Goal: Task Accomplishment & Management: Complete application form

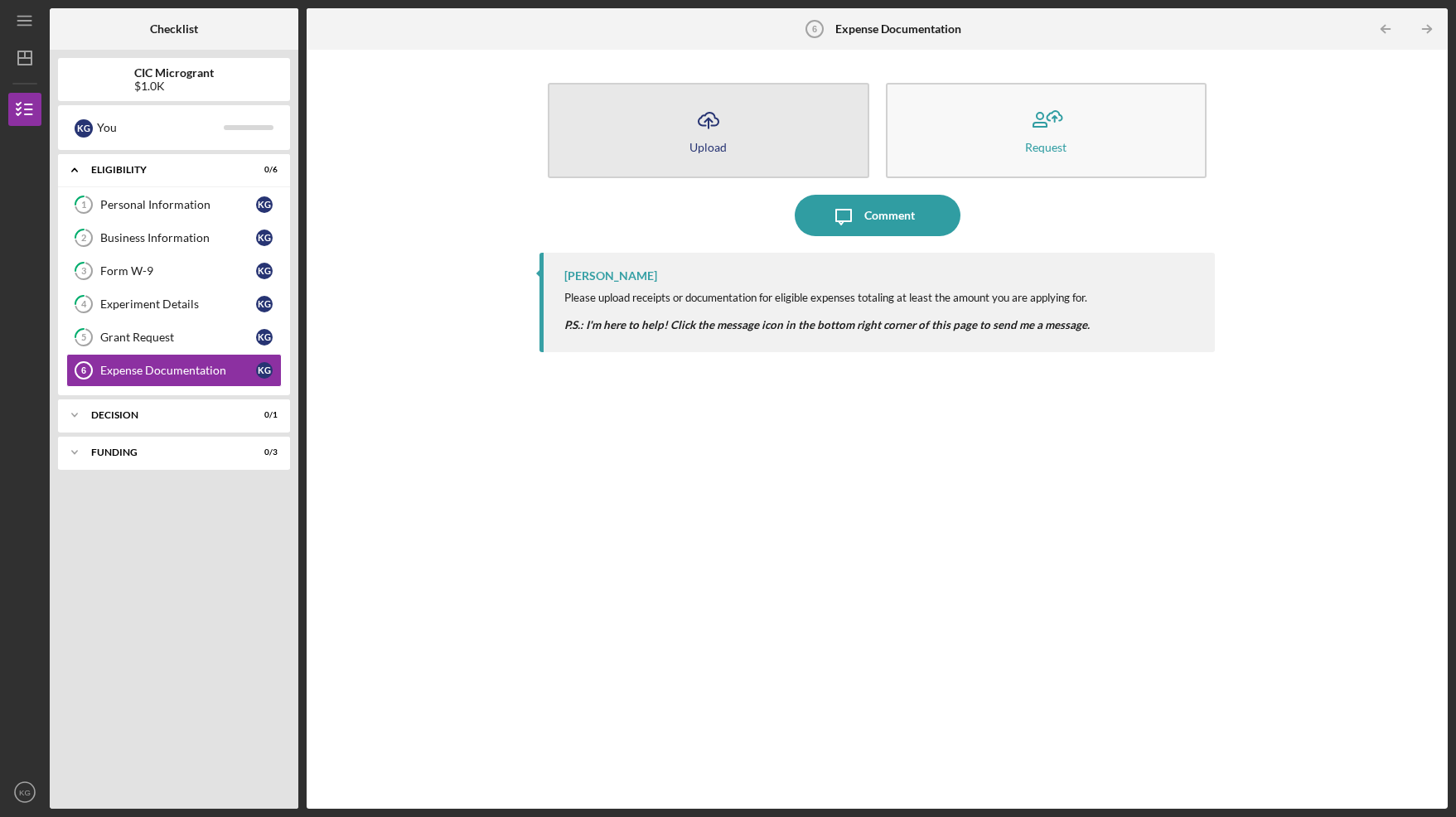
click at [711, 138] on icon "Icon/Upload" at bounding box center [708, 120] width 42 height 42
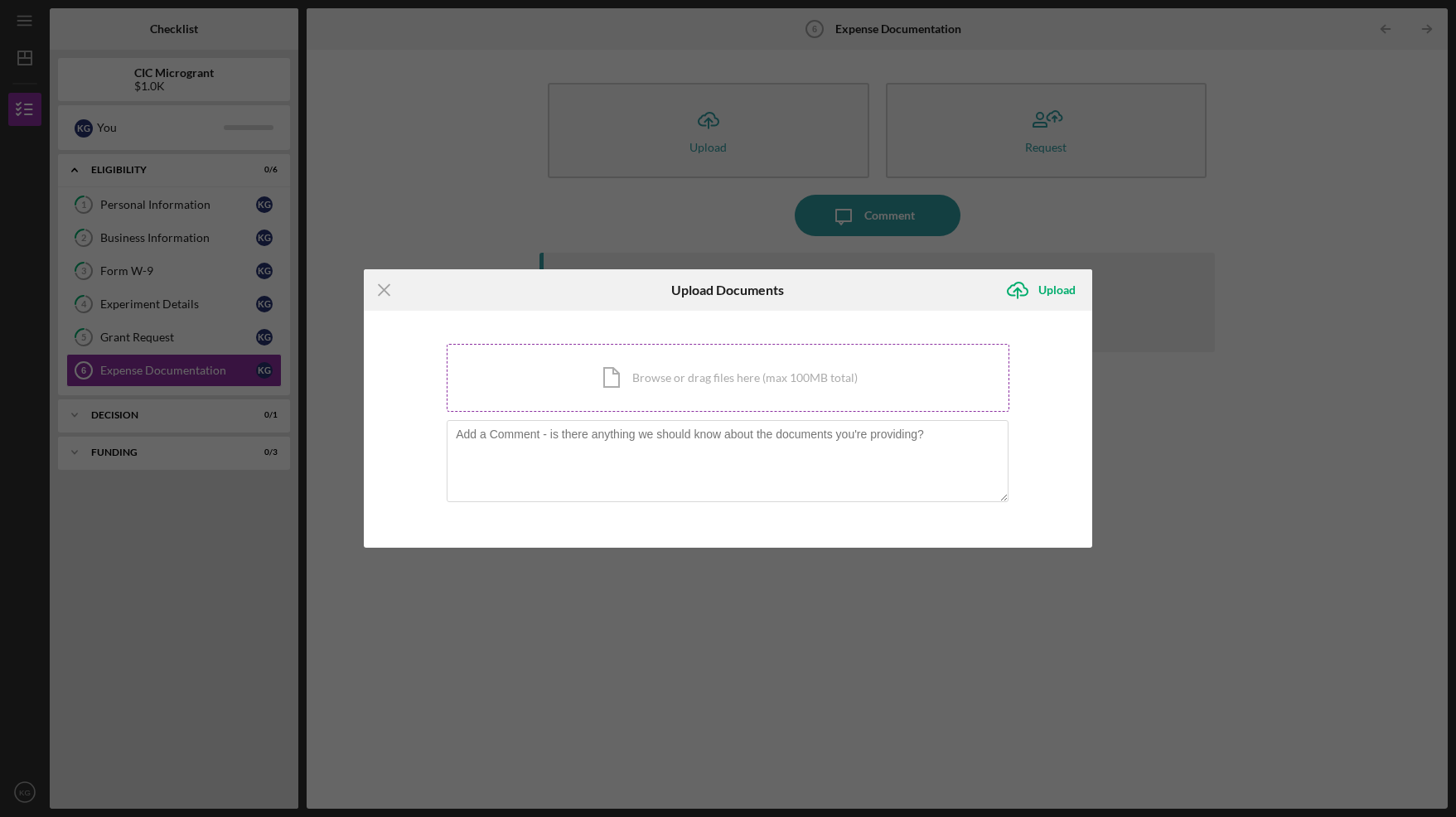
click at [664, 380] on div "Icon/Document Browse or drag files here (max 100MB total) Tap to choose files o…" at bounding box center [728, 378] width 563 height 68
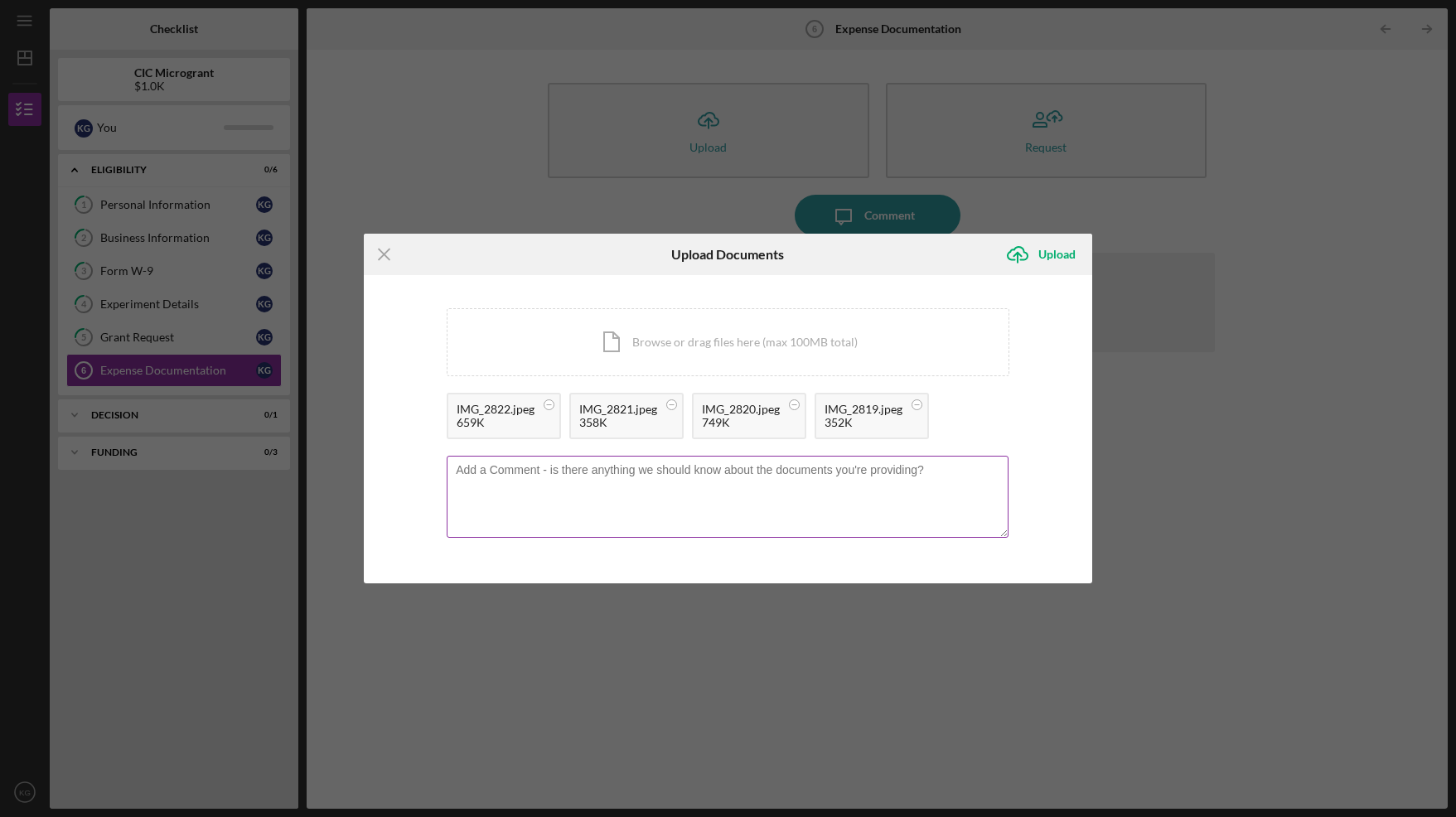
click at [518, 477] on textarea at bounding box center [728, 495] width 562 height 81
click at [887, 472] on textarea "Attached are the photos of the items previously listed showing the costs and ve…" at bounding box center [728, 495] width 562 height 81
click at [952, 470] on textarea "Attached are the photos of the items previously listed showing the costs and ve…" at bounding box center [728, 495] width 562 height 81
click at [980, 472] on textarea "Attached are the photos of the items previously listed showing the costs and ve…" at bounding box center [728, 495] width 562 height 81
click at [728, 472] on textarea "Attached are the photos of the items previously listed showing the costs and ve…" at bounding box center [728, 495] width 562 height 81
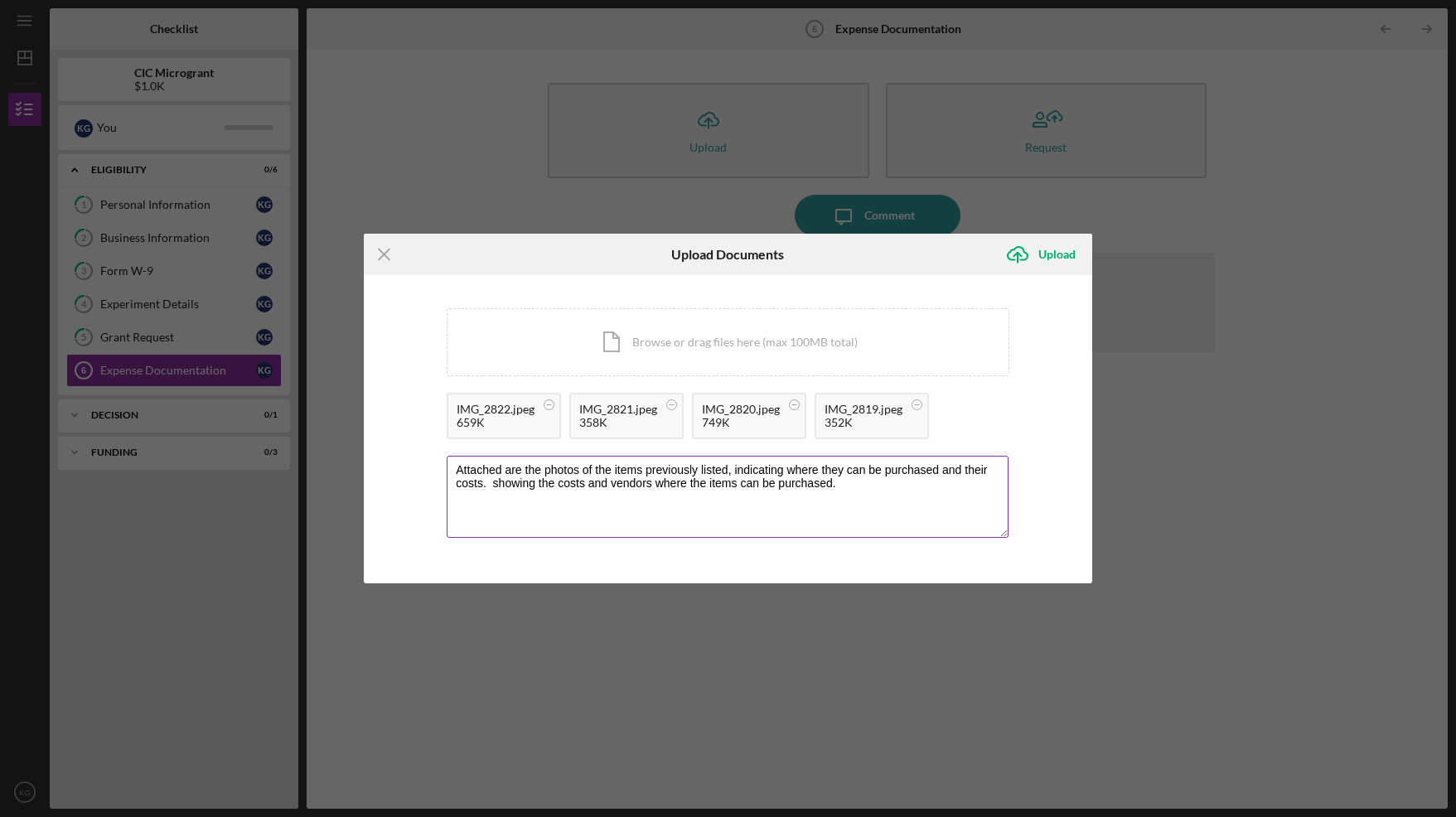
drag, startPoint x: 834, startPoint y: 490, endPoint x: 598, endPoint y: 485, distance: 236.1
click at [598, 485] on textarea "Attached are the photos of the items previously listed, indicating where they c…" at bounding box center [728, 495] width 562 height 81
click at [598, 484] on textarea "Attached are the photos of the items previously listed, indicating where they c…" at bounding box center [728, 495] width 562 height 81
drag, startPoint x: 831, startPoint y: 484, endPoint x: 505, endPoint y: 477, distance: 326.1
click at [505, 477] on textarea "Attached are the photos of the items previously listed, indicating where they c…" at bounding box center [728, 495] width 562 height 81
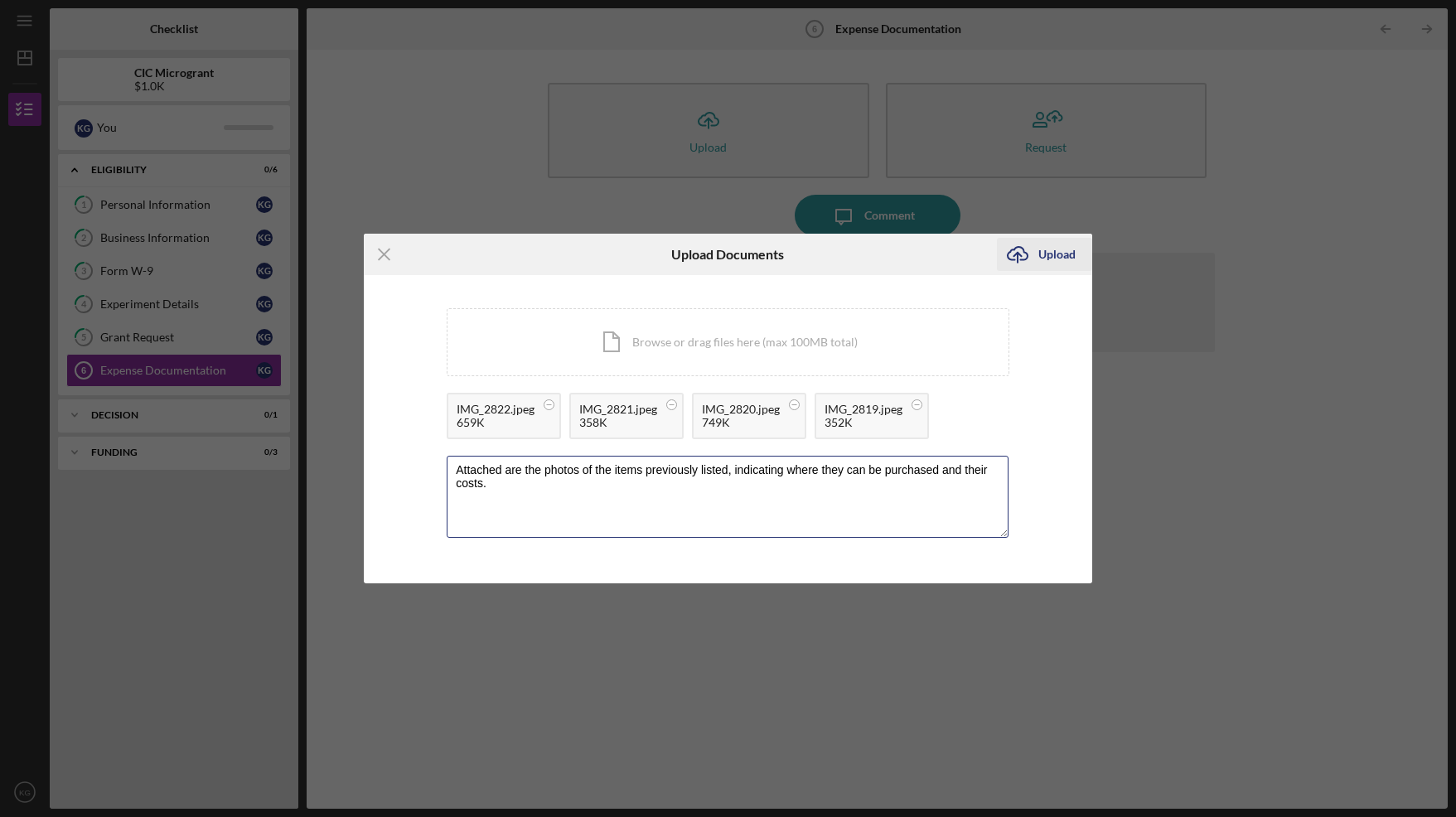
type textarea "Attached are the photos of the items previously listed, indicating where they c…"
click at [1042, 250] on div "Upload" at bounding box center [1057, 254] width 38 height 33
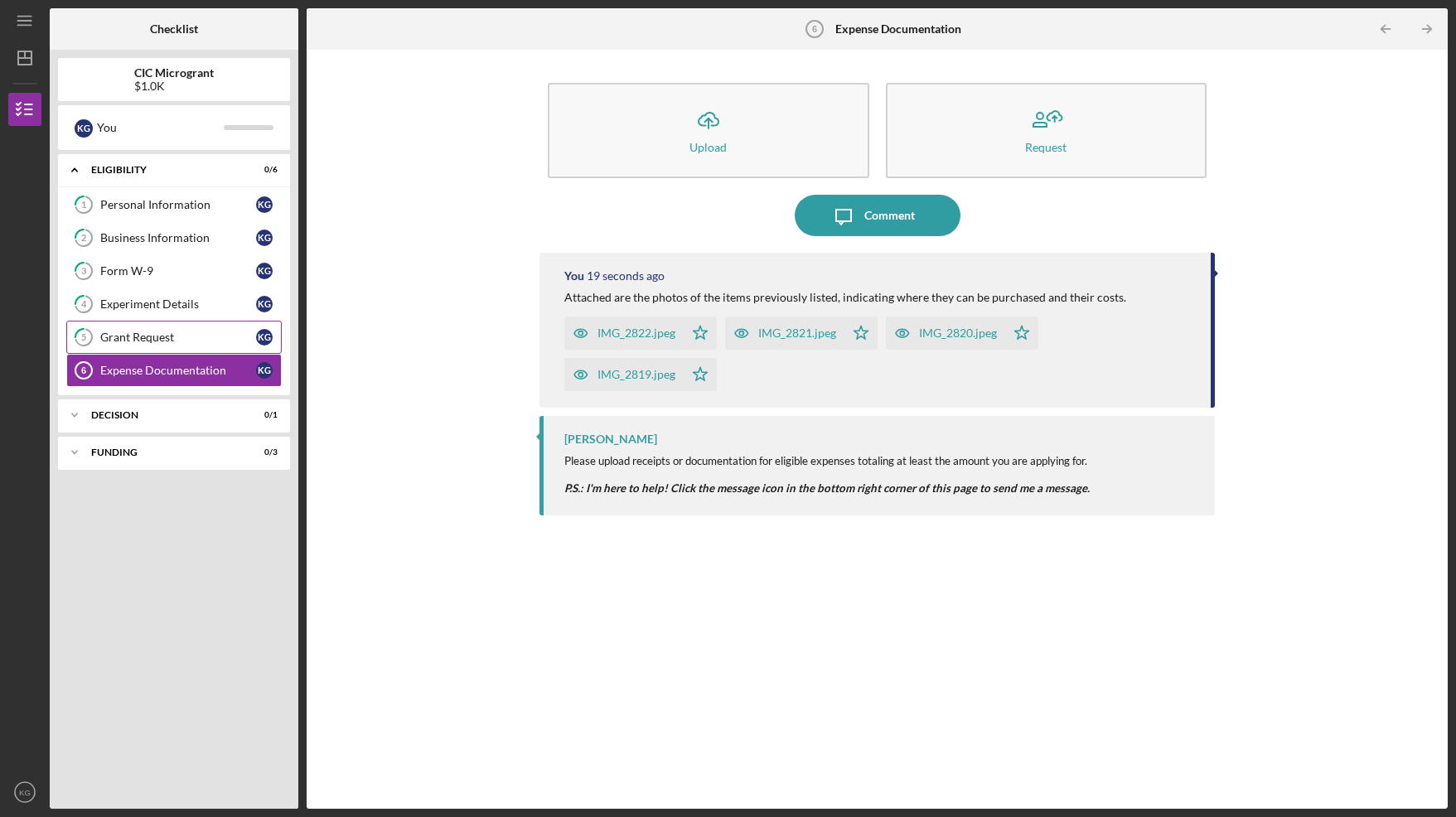
click at [154, 342] on div "Grant Request" at bounding box center [178, 338] width 156 height 14
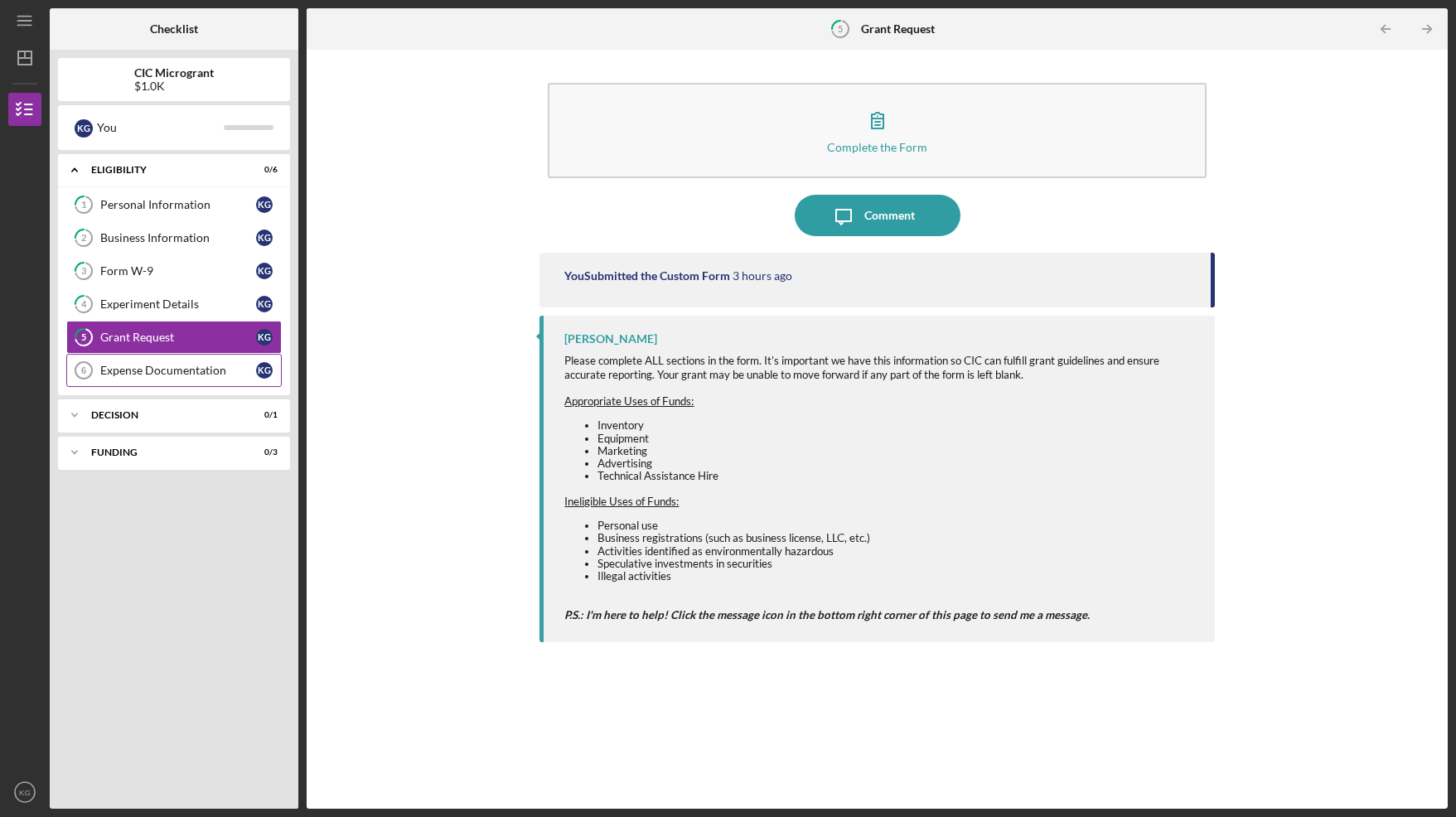
click at [191, 379] on link "Expense Documentation 6 Expense Documentation K G" at bounding box center [174, 370] width 216 height 33
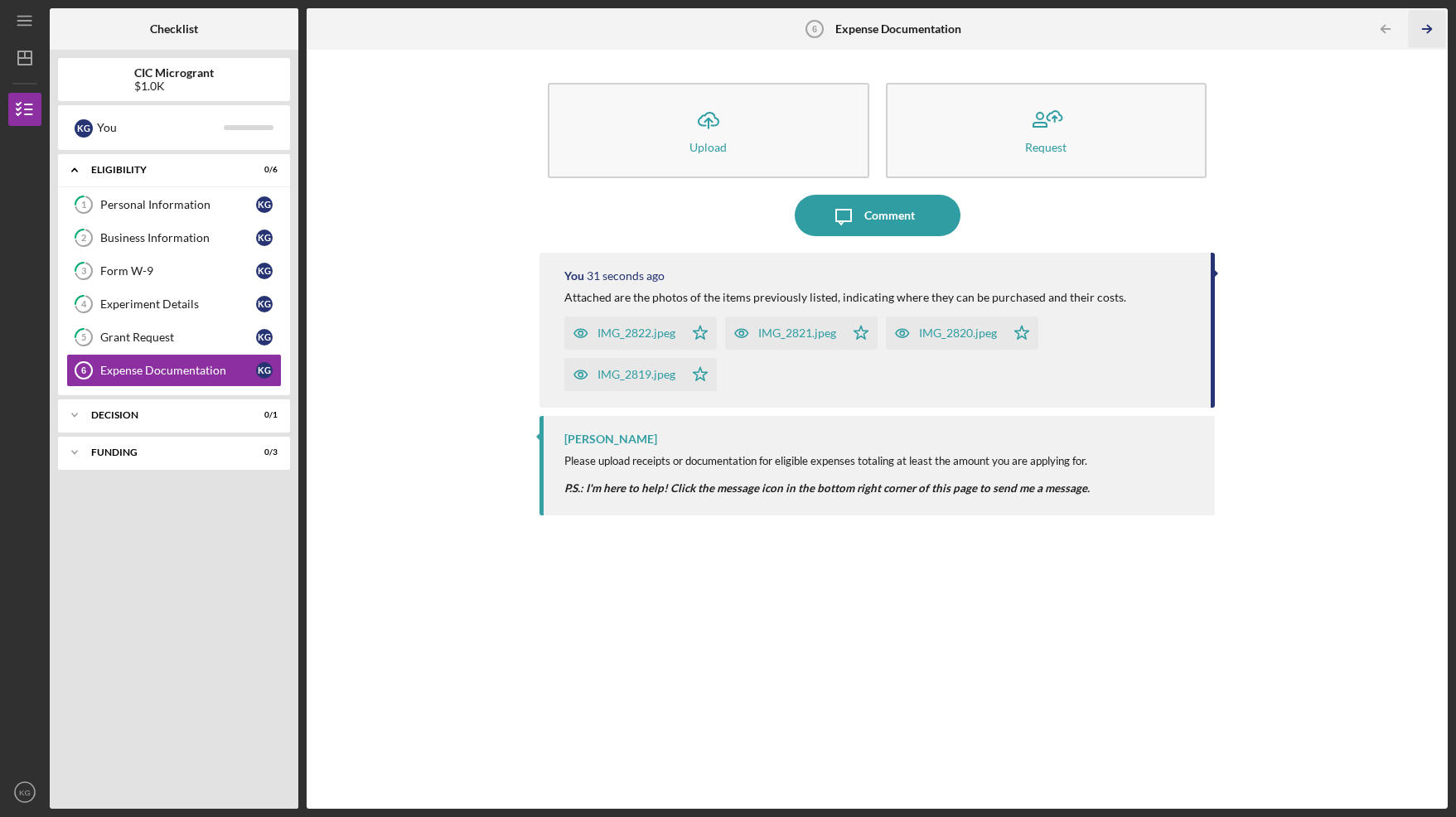
click at [1429, 32] on icon "Icon/Table Pagination Arrow" at bounding box center [1427, 30] width 38 height 38
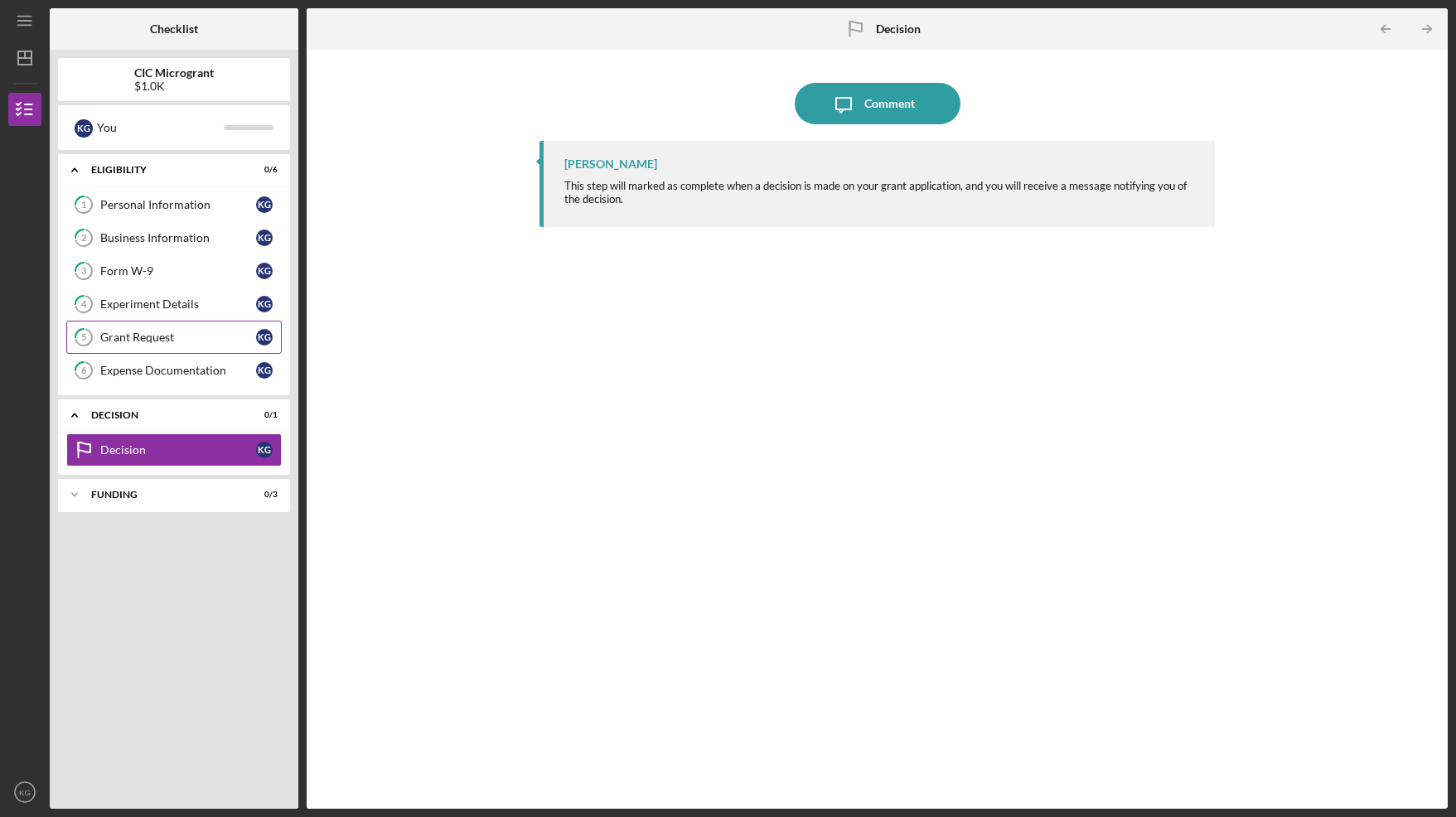
click at [194, 336] on div "Grant Request" at bounding box center [178, 338] width 156 height 14
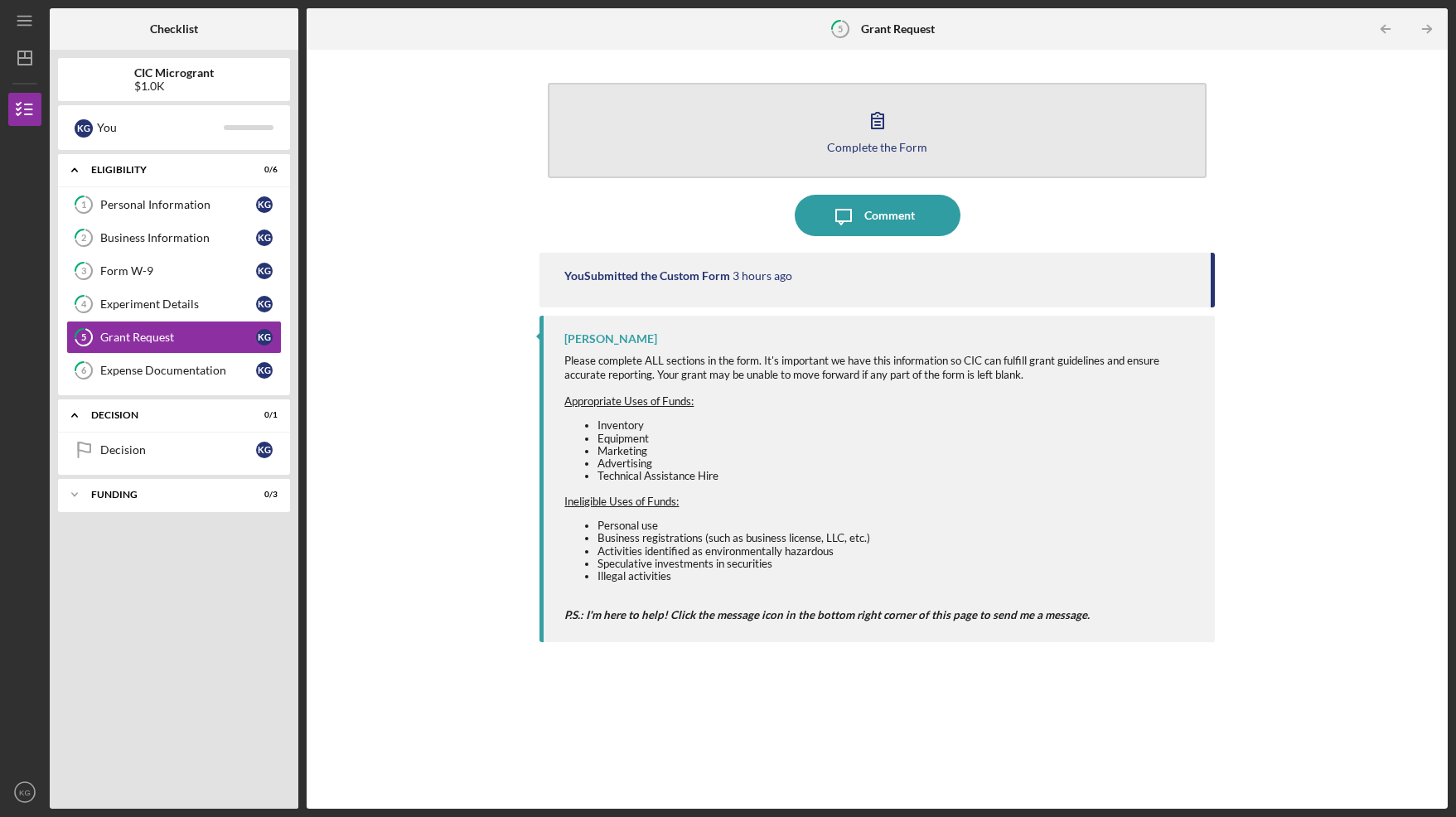
click at [878, 129] on icon "button" at bounding box center [878, 120] width 12 height 15
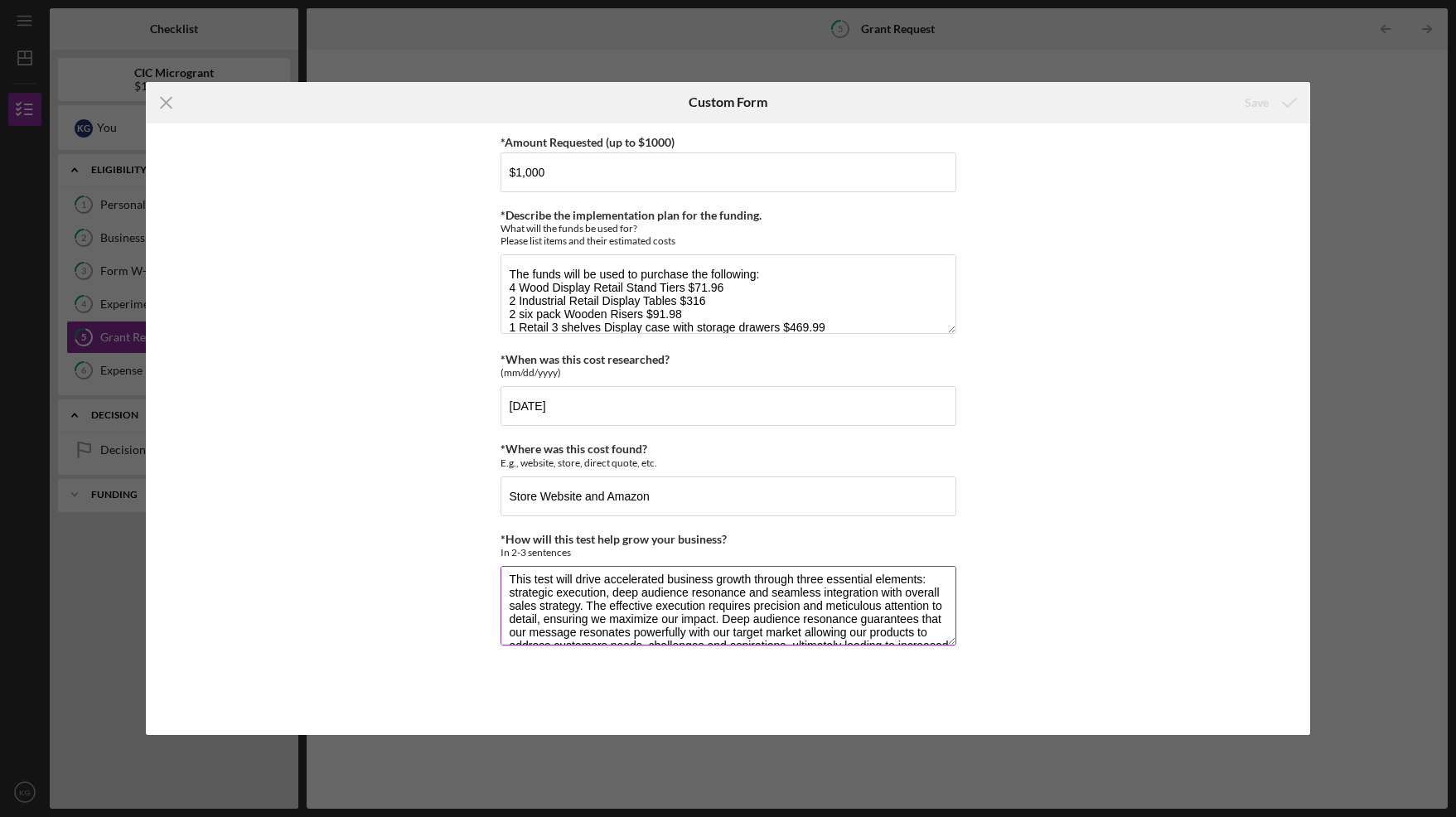
scroll to position [8, 0]
drag, startPoint x: 607, startPoint y: 577, endPoint x: 557, endPoint y: 579, distance: 50.0
click at [557, 579] on textarea "This test will drive accelerated business growth through three essential elemen…" at bounding box center [728, 605] width 455 height 79
drag, startPoint x: 823, startPoint y: 589, endPoint x: 503, endPoint y: 589, distance: 320.0
click at [504, 589] on textarea "This test is posed to catalyze dynamic business through three important element…" at bounding box center [728, 605] width 455 height 79
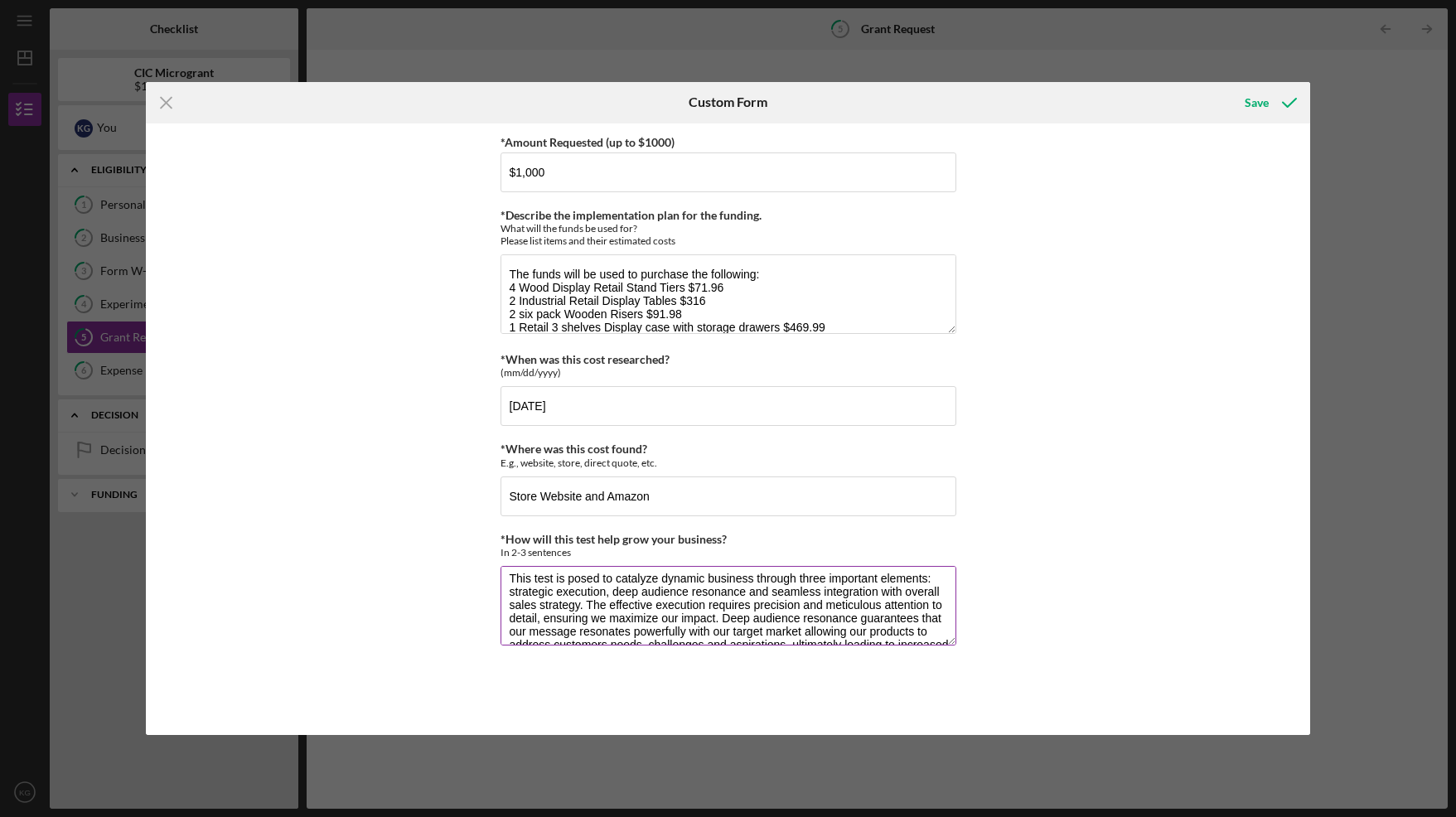
drag, startPoint x: 746, startPoint y: 590, endPoint x: 610, endPoint y: 590, distance: 136.0
click at [610, 590] on textarea "This test is posed to catalyze dynamic business through three important element…" at bounding box center [728, 605] width 455 height 79
drag, startPoint x: 902, startPoint y: 601, endPoint x: 853, endPoint y: 606, distance: 49.3
click at [853, 606] on textarea "This test is posed to catalyze dynamic business through three important element…" at bounding box center [728, 605] width 455 height 79
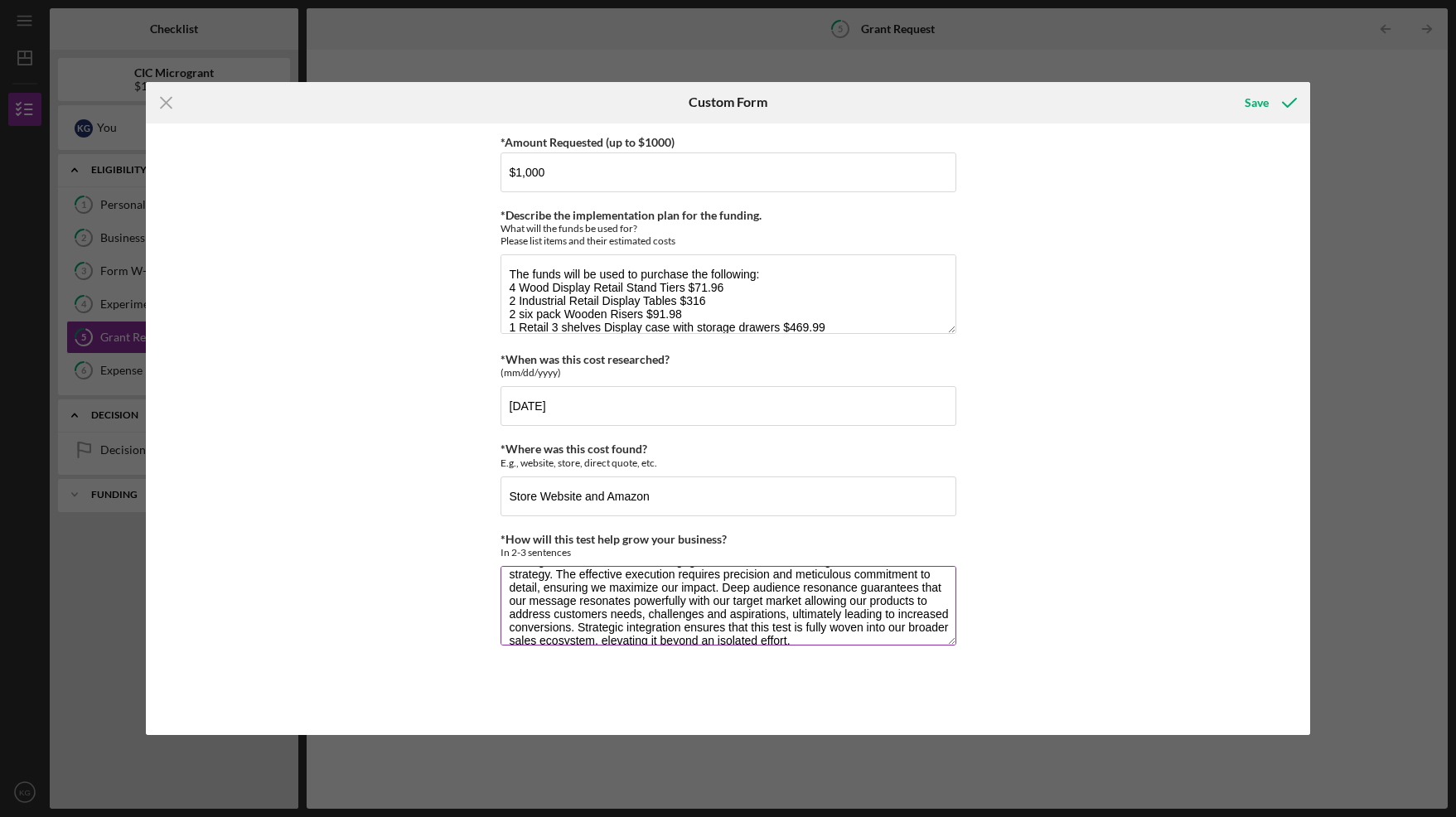
drag, startPoint x: 716, startPoint y: 587, endPoint x: 609, endPoint y: 588, distance: 107.0
click at [609, 588] on textarea "This test is posed to catalyze dynamic business through three important element…" at bounding box center [728, 605] width 455 height 79
drag, startPoint x: 607, startPoint y: 588, endPoint x: 543, endPoint y: 587, distance: 64.0
click at [543, 588] on textarea "This test is posed to catalyze dynamic business through three important element…" at bounding box center [728, 605] width 455 height 79
drag, startPoint x: 763, startPoint y: 603, endPoint x: 722, endPoint y: 601, distance: 41.0
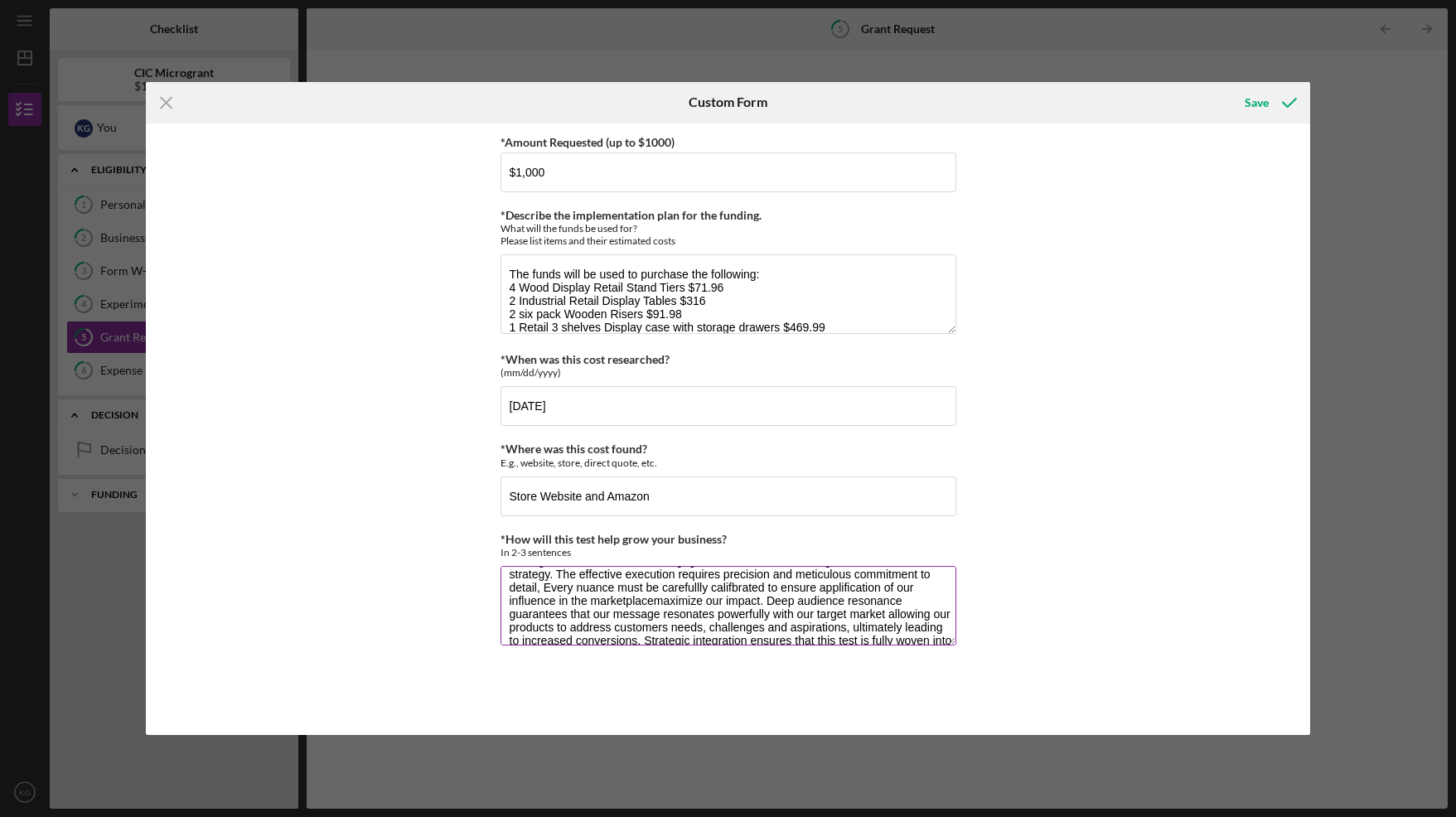
click at [722, 601] on textarea "This test is posed to catalyze dynamic business through three important element…" at bounding box center [728, 605] width 455 height 79
drag, startPoint x: 759, startPoint y: 602, endPoint x: 657, endPoint y: 598, distance: 102.1
click at [655, 599] on textarea "This test is posed to catalyze dynamic business through three important element…" at bounding box center [728, 605] width 455 height 79
click at [734, 587] on textarea "This test is posed to catalyze dynamic business through three important element…" at bounding box center [728, 605] width 455 height 79
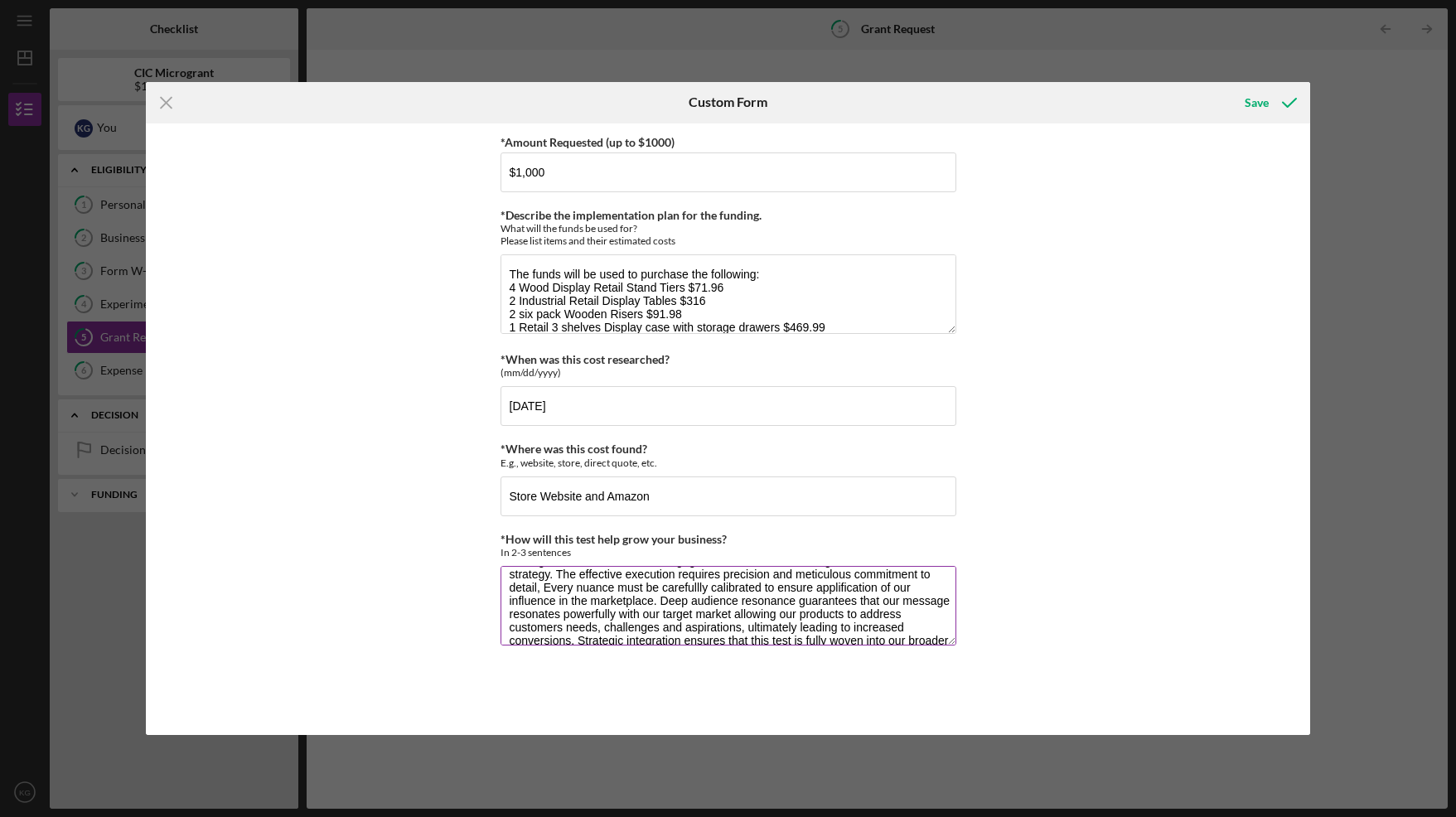
click at [703, 586] on textarea "This test is posed to catalyze dynamic business through three important element…" at bounding box center [728, 605] width 455 height 79
click at [833, 588] on textarea "This test is posed to catalyze dynamic business through three important element…" at bounding box center [728, 605] width 455 height 79
click at [654, 612] on textarea "This test is posed to catalyze dynamic business through three important element…" at bounding box center [728, 605] width 455 height 79
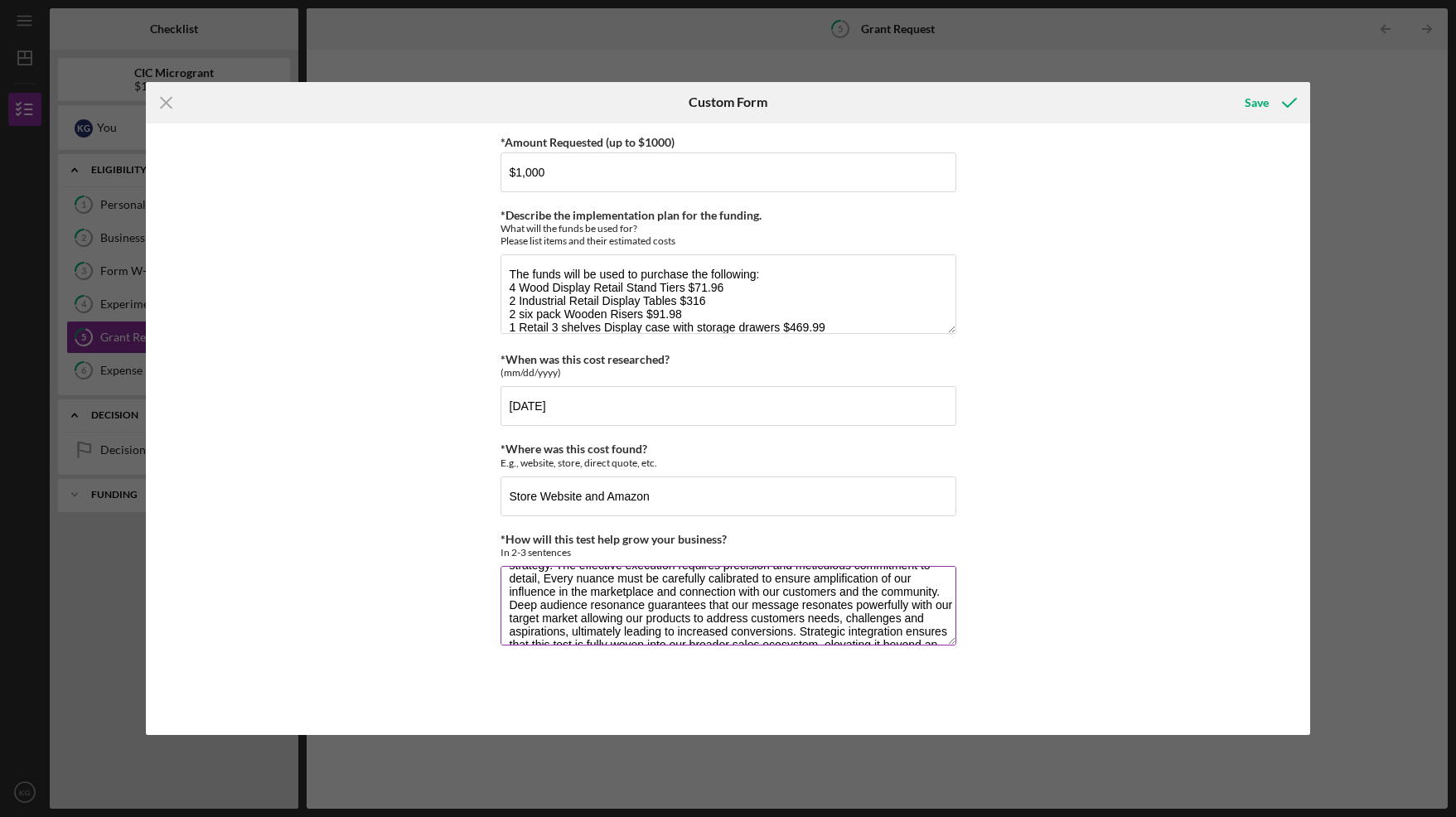
drag, startPoint x: 511, startPoint y: 610, endPoint x: 581, endPoint y: 616, distance: 70.3
click at [581, 616] on textarea "This test is posed to catalyze dynamic business through three important element…" at bounding box center [728, 605] width 455 height 79
drag, startPoint x: 614, startPoint y: 609, endPoint x: 569, endPoint y: 606, distance: 45.1
click at [569, 606] on textarea "This test is posed to catalyze dynamic business through three important element…" at bounding box center [728, 605] width 455 height 79
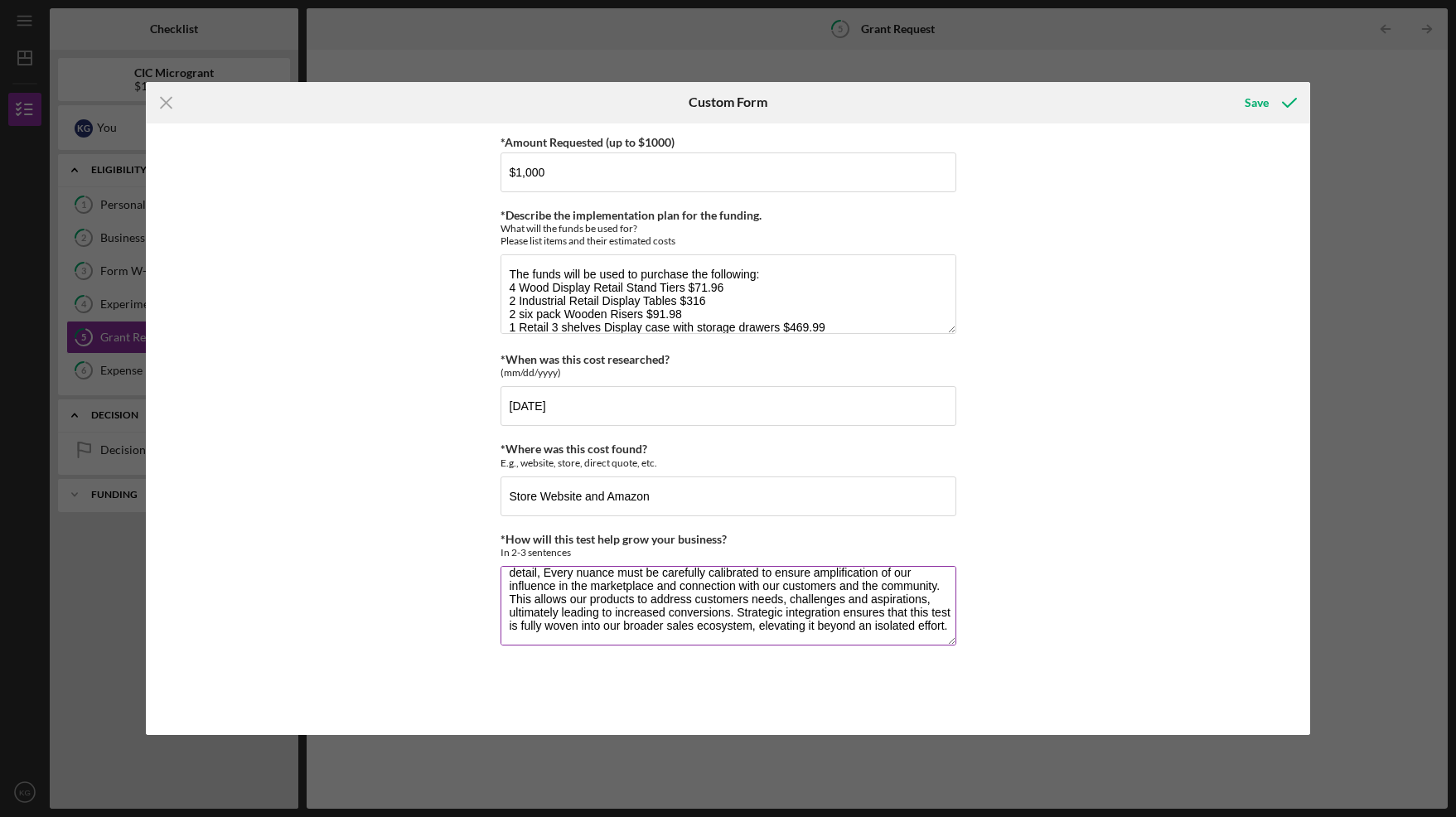
click at [931, 599] on textarea "This test is posed to catalyze dynamic business through three important element…" at bounding box center [728, 605] width 455 height 79
drag, startPoint x: 780, startPoint y: 613, endPoint x: 671, endPoint y: 611, distance: 109.0
click at [671, 611] on textarea "This test is posed to catalyze dynamic business through three important element…" at bounding box center [728, 605] width 455 height 79
click at [786, 614] on textarea "This test is posed to catalyze dynamic business through three important element…" at bounding box center [728, 605] width 455 height 79
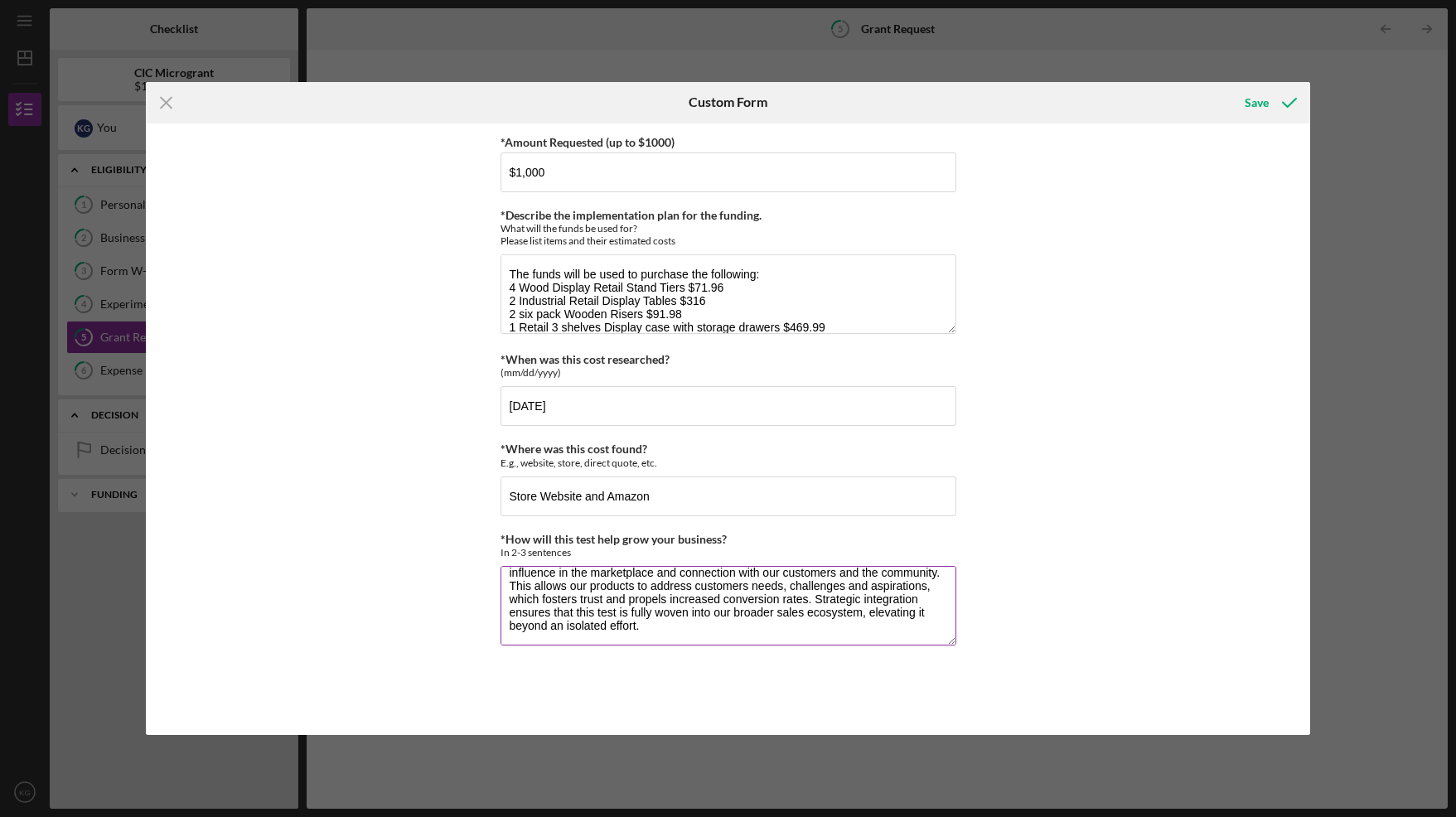
click at [644, 625] on textarea "This test is posed to catalyze dynamic business through three important element…" at bounding box center [728, 605] width 455 height 79
click at [947, 609] on textarea "This test is posed to catalyze dynamic business through three important element…" at bounding box center [728, 605] width 455 height 79
click at [537, 575] on textarea "This test is posed to catalyze dynamic business through three important element…" at bounding box center [728, 605] width 455 height 79
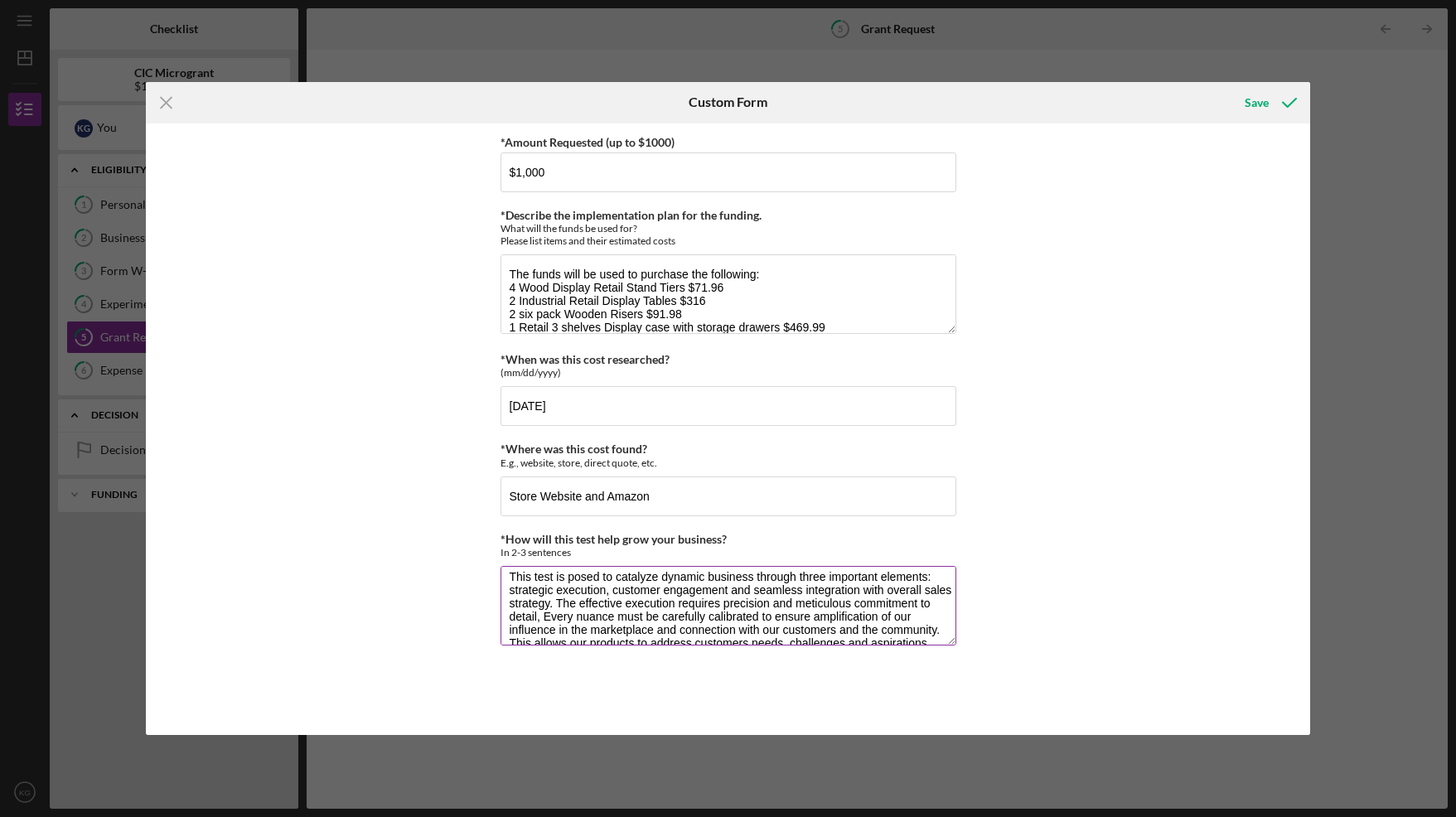
scroll to position [0, 0]
drag, startPoint x: 706, startPoint y: 585, endPoint x: 614, endPoint y: 585, distance: 92.0
click at [613, 585] on textarea "This test is posed to catalyze dynamic business through three important element…" at bounding box center [728, 605] width 455 height 79
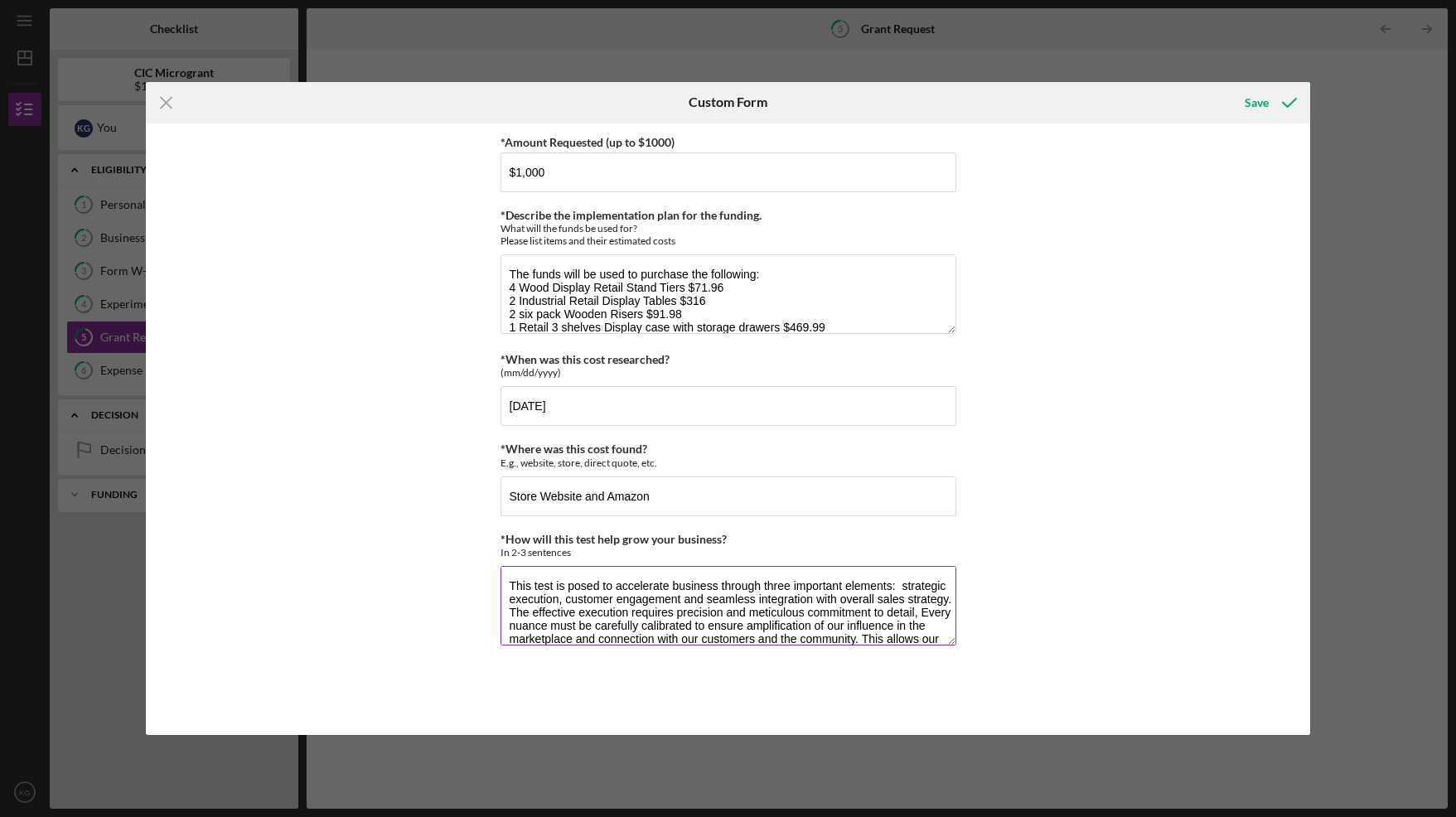
click at [722, 583] on textarea "This test is posed to accelerate business through three important elements: str…" at bounding box center [728, 605] width 455 height 79
click at [831, 584] on textarea "This test is posed to accelerate business growth through three important elemen…" at bounding box center [728, 605] width 455 height 79
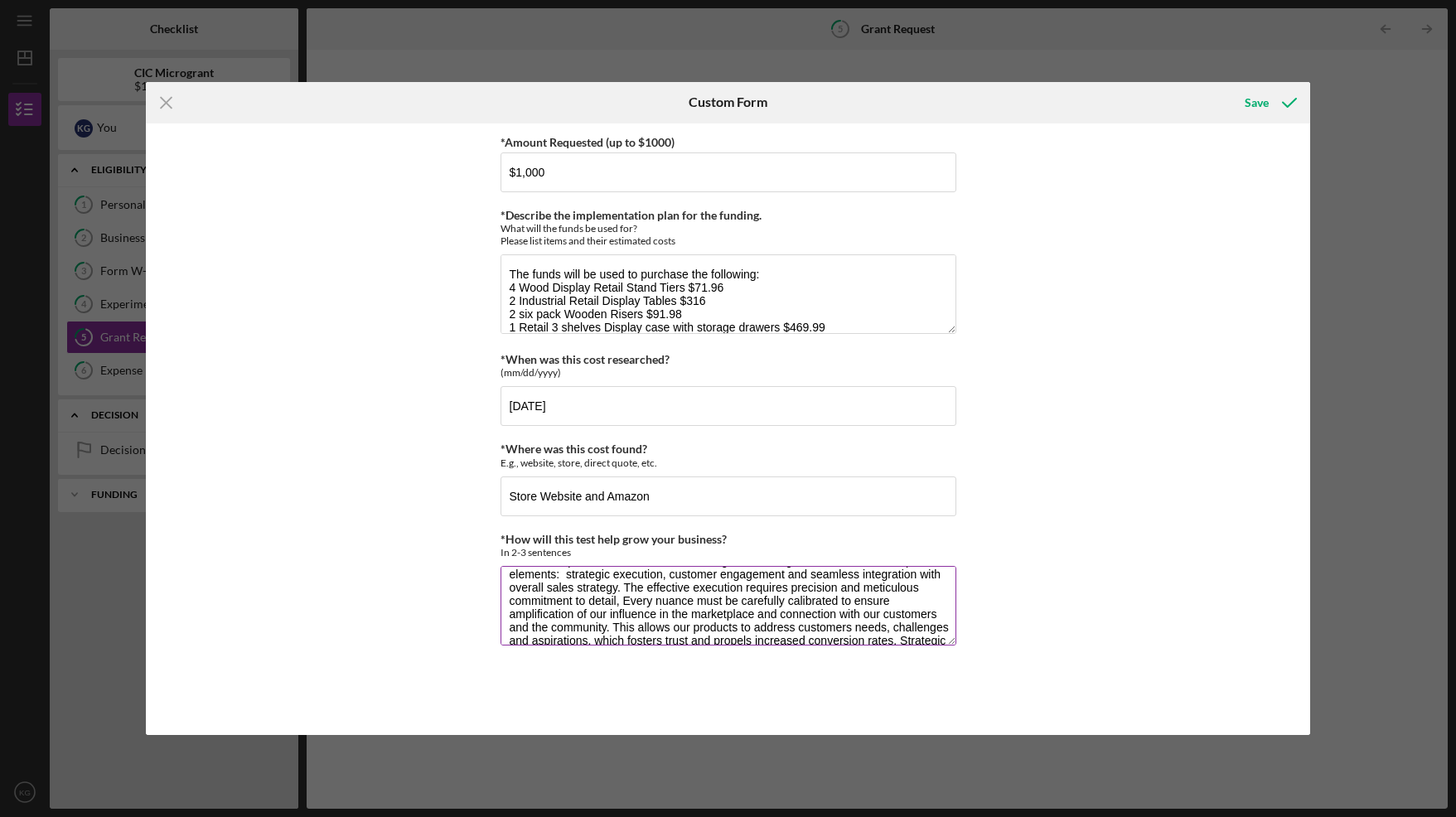
scroll to position [33, 0]
click at [780, 608] on textarea "This test is posed to accelerate business growth through three distinct and imp…" at bounding box center [728, 605] width 455 height 79
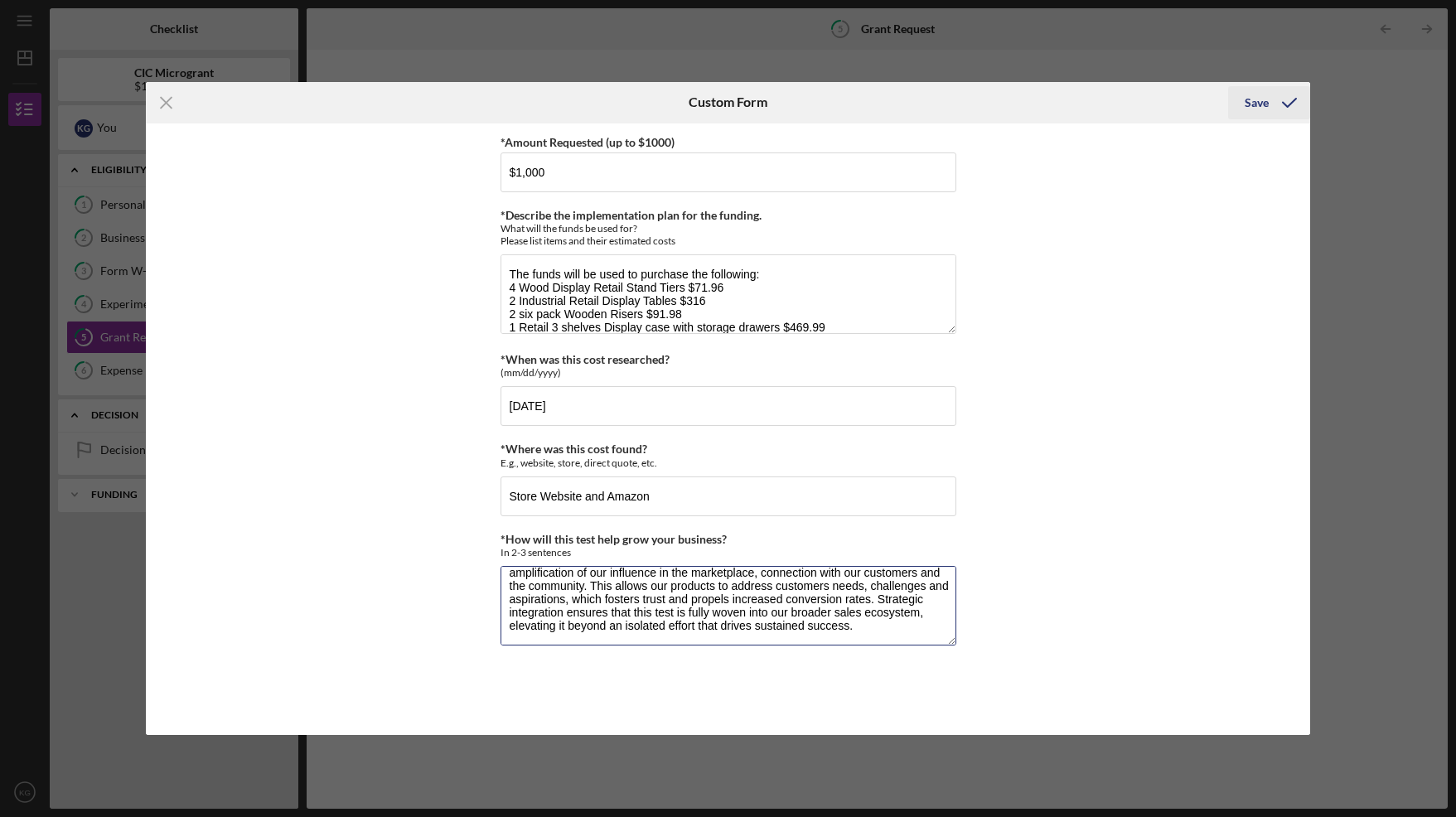
type textarea "This test is posed to accelerate business growth through three distinct and imp…"
click at [1255, 102] on div "Save" at bounding box center [1256, 102] width 24 height 33
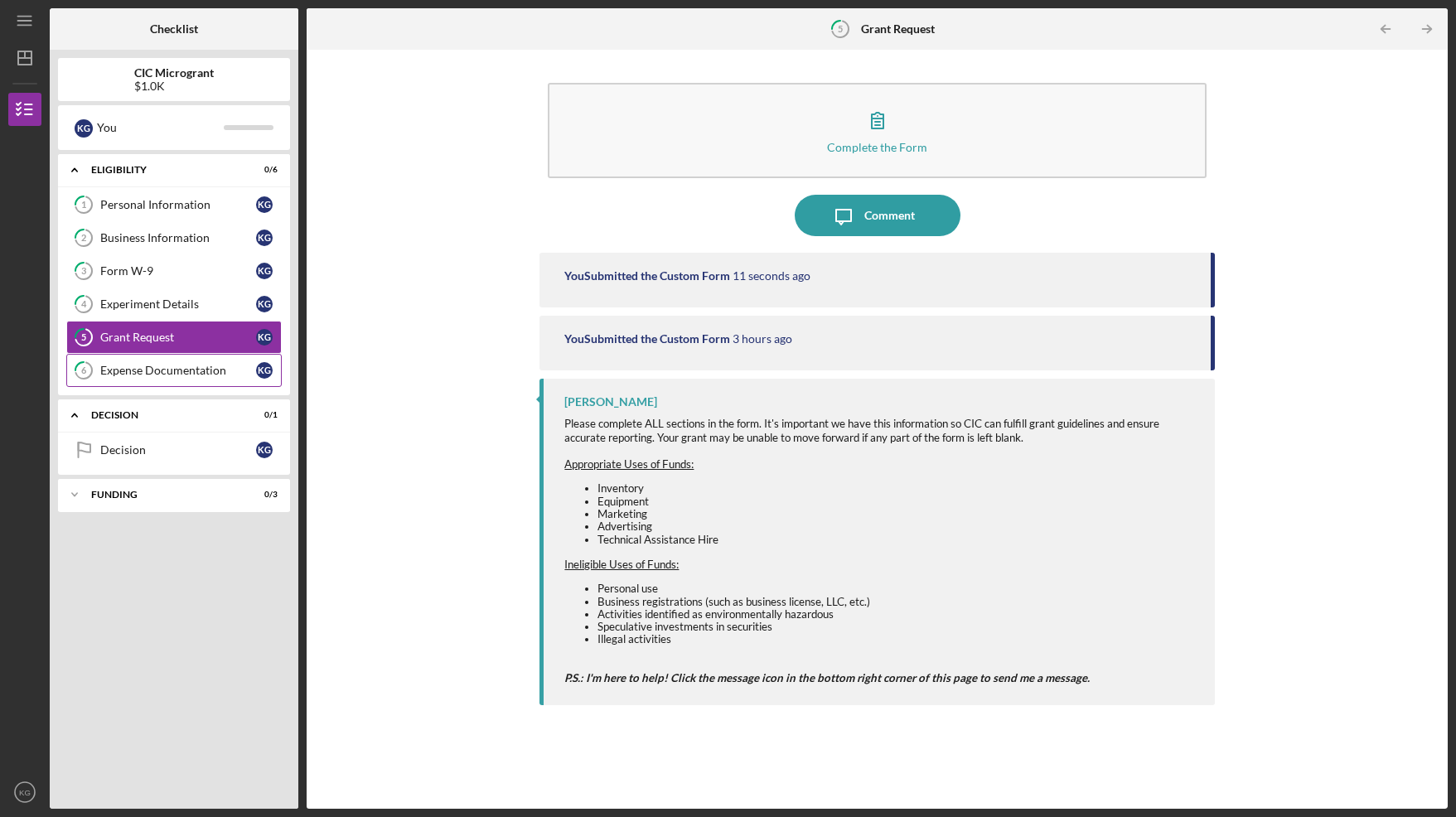
click at [169, 368] on div "Expense Documentation" at bounding box center [178, 370] width 156 height 14
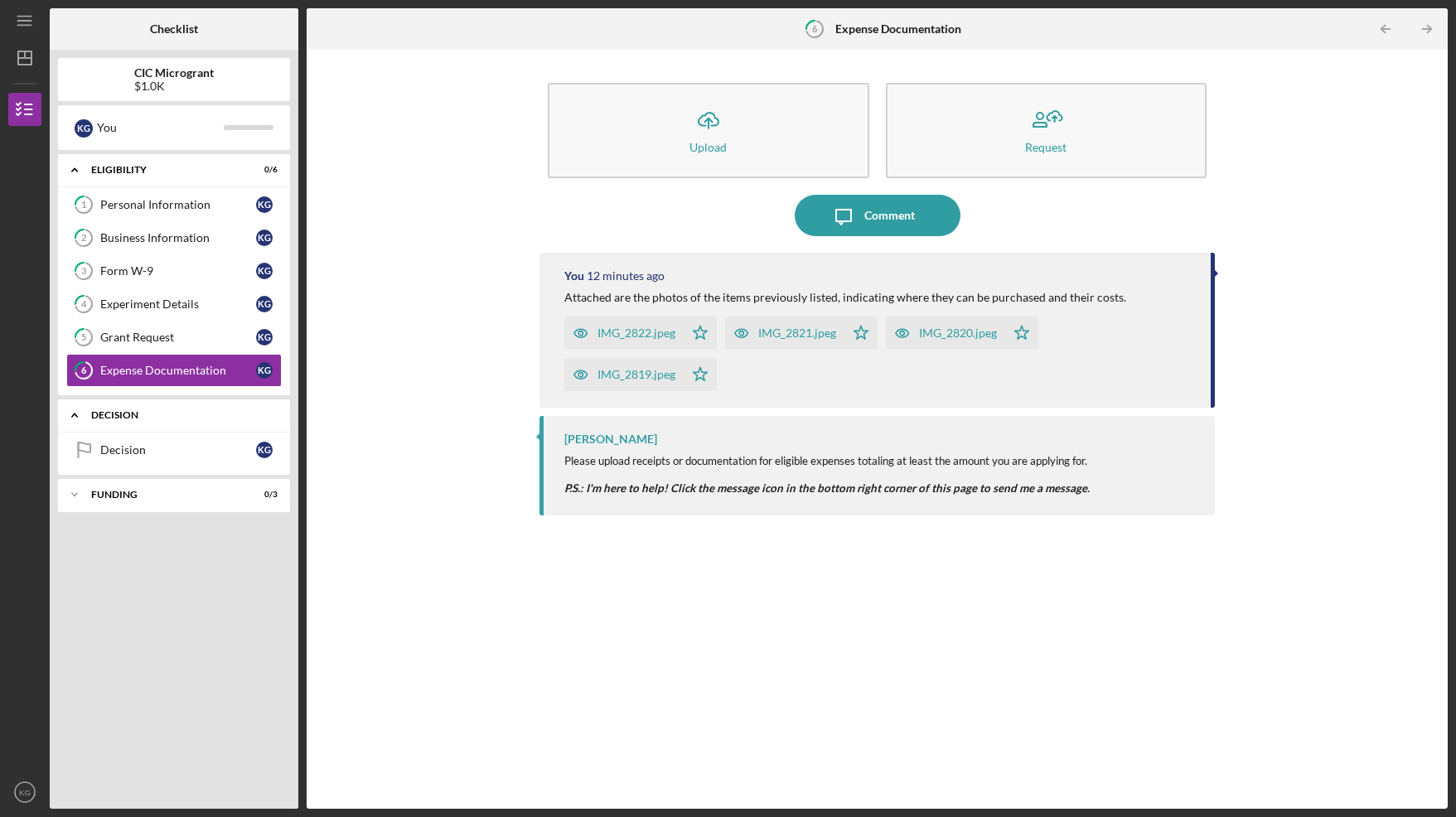
click at [203, 422] on div "Icon/Expander Decision 0 / 1" at bounding box center [174, 415] width 232 height 34
click at [1429, 29] on line "button" at bounding box center [1427, 29] width 9 height 0
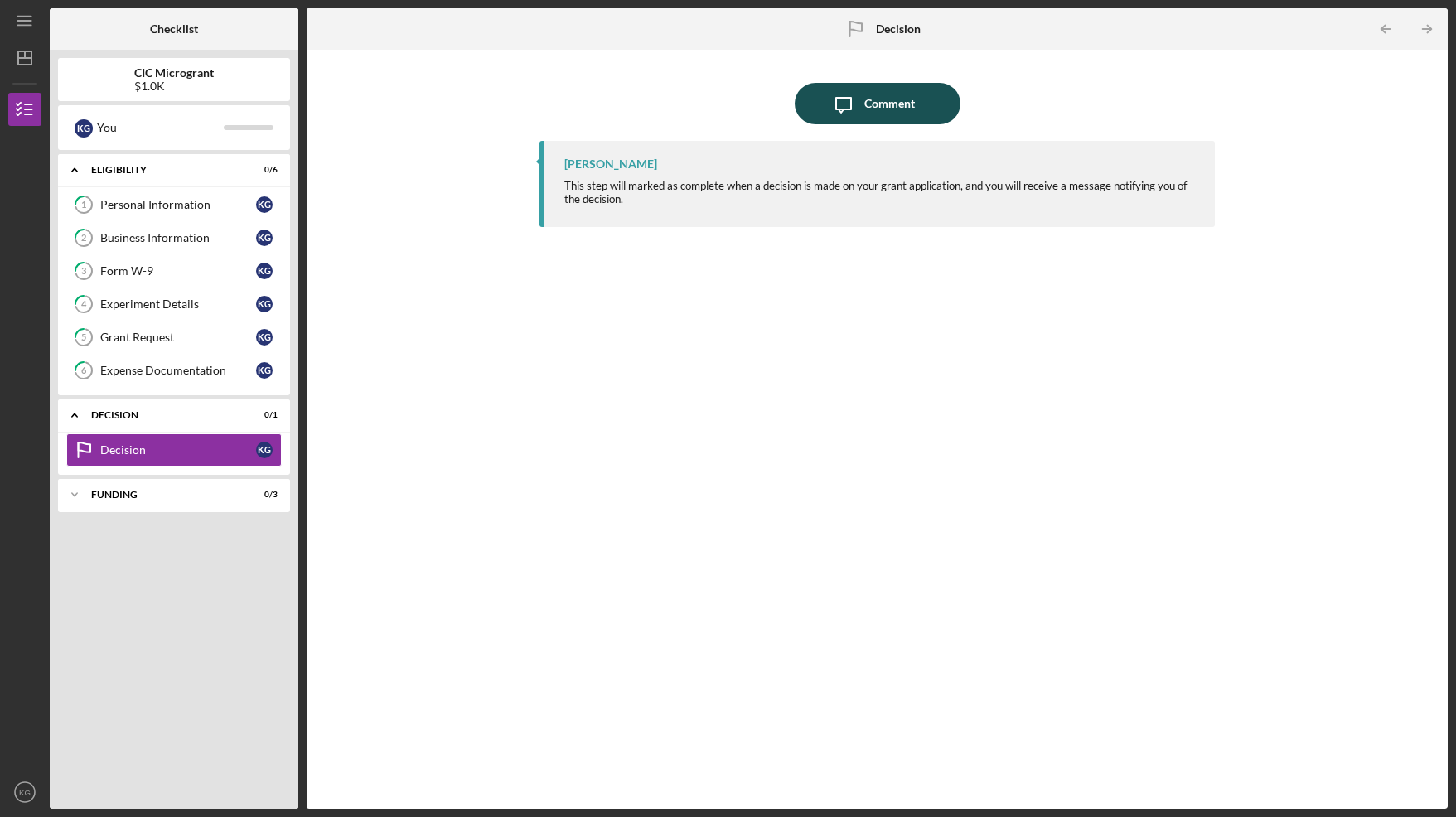
click at [874, 103] on div "Comment" at bounding box center [889, 103] width 50 height 42
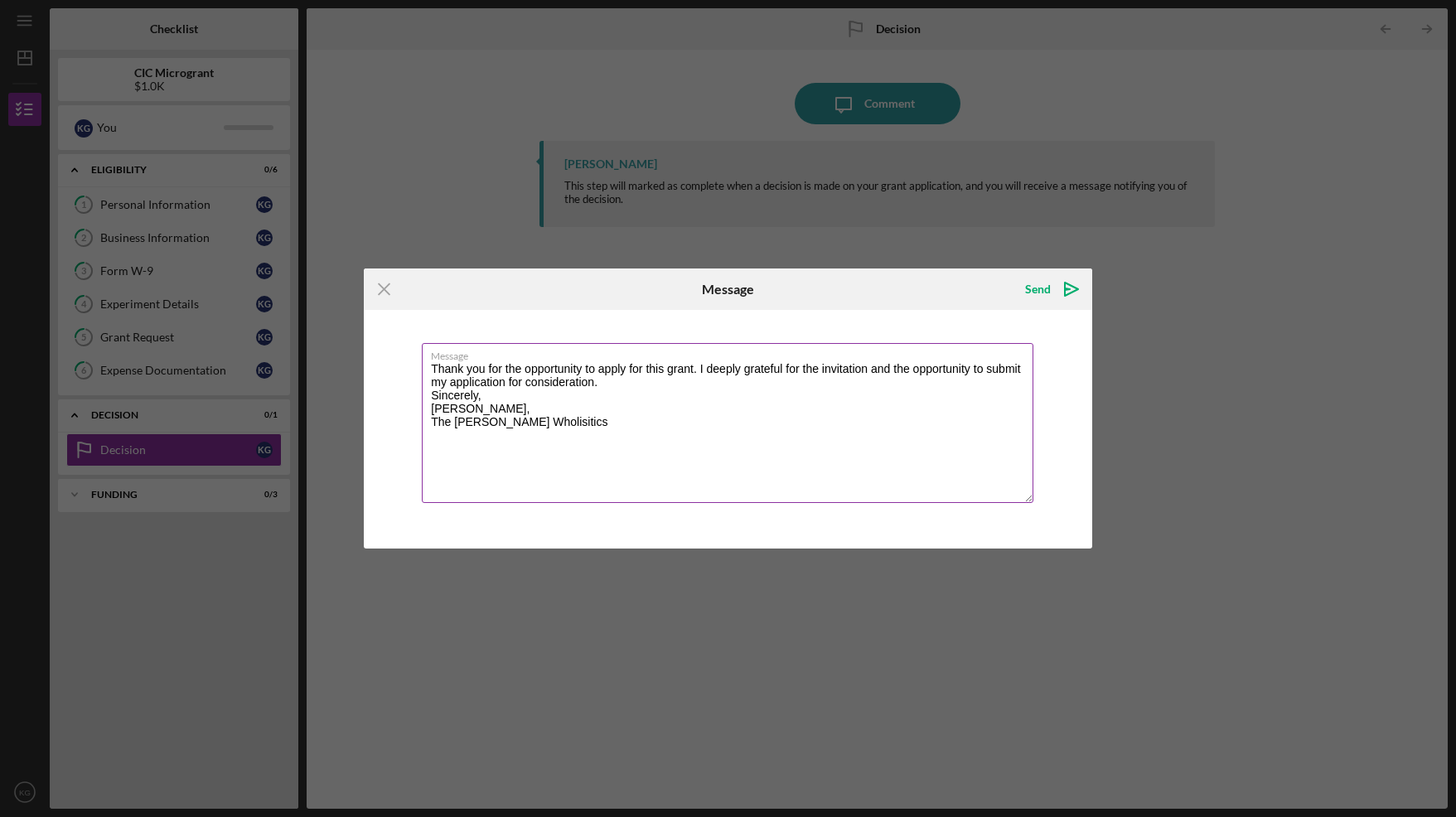
drag, startPoint x: 432, startPoint y: 369, endPoint x: 602, endPoint y: 383, distance: 170.6
click at [602, 383] on textarea "Thank you for the opportunity to apply for this grant. I deeply grateful for th…" at bounding box center [727, 422] width 612 height 159
drag, startPoint x: 490, startPoint y: 412, endPoint x: 427, endPoint y: 414, distance: 63.0
click at [423, 413] on textarea "I sincerely appreciate the opportunity to apply for the CIC grant. It is an hon…" at bounding box center [727, 422] width 612 height 159
drag, startPoint x: 810, startPoint y: 385, endPoint x: 769, endPoint y: 385, distance: 41.0
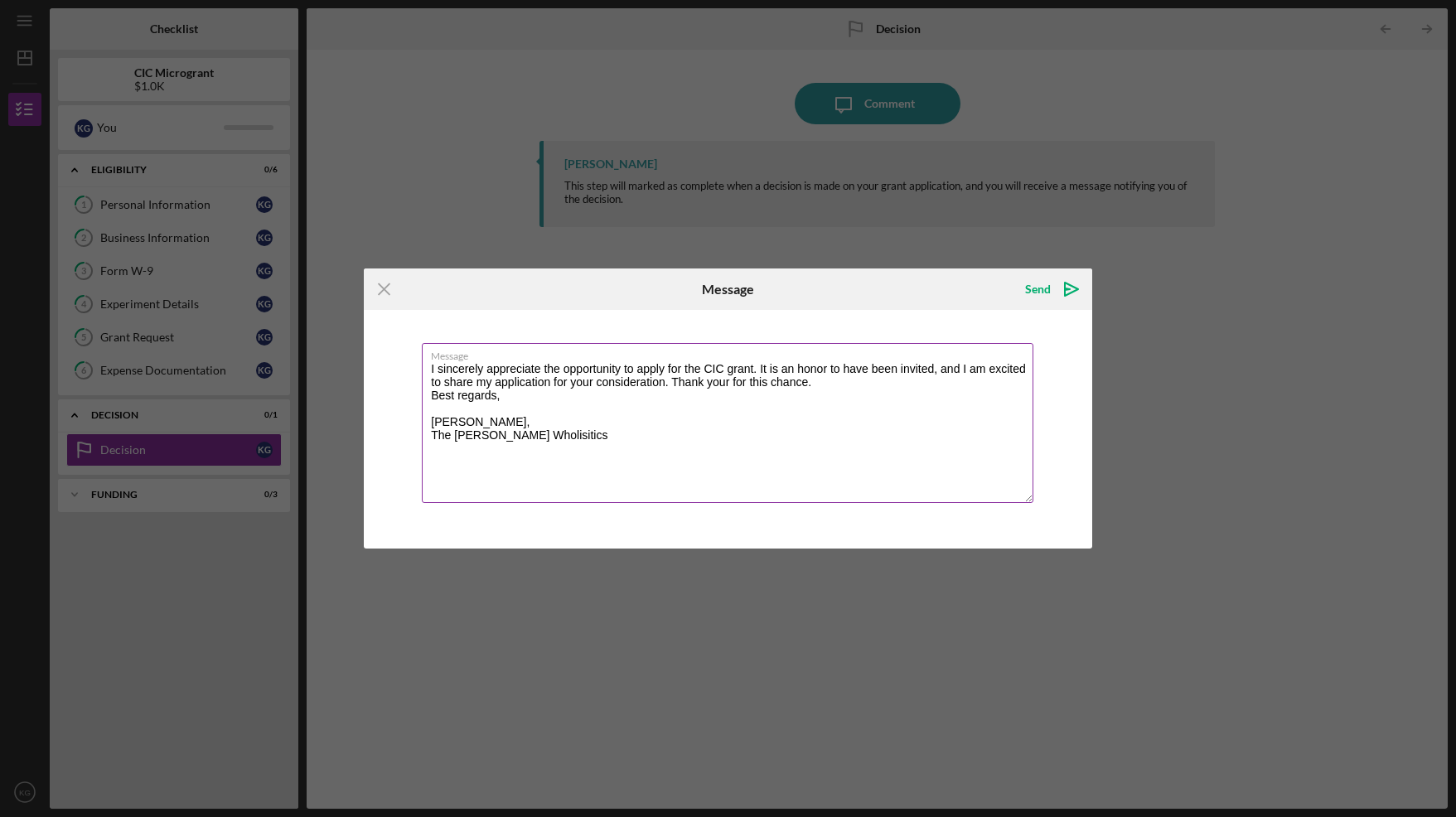
click at [769, 385] on textarea "I sincerely appreciate the opportunity to apply for the CIC grant. It is an hon…" at bounding box center [727, 422] width 612 height 159
type textarea "I sincerely appreciate the opportunity to apply for the CIC grant. It is an hon…"
click at [1041, 287] on div "Send" at bounding box center [1038, 289] width 26 height 33
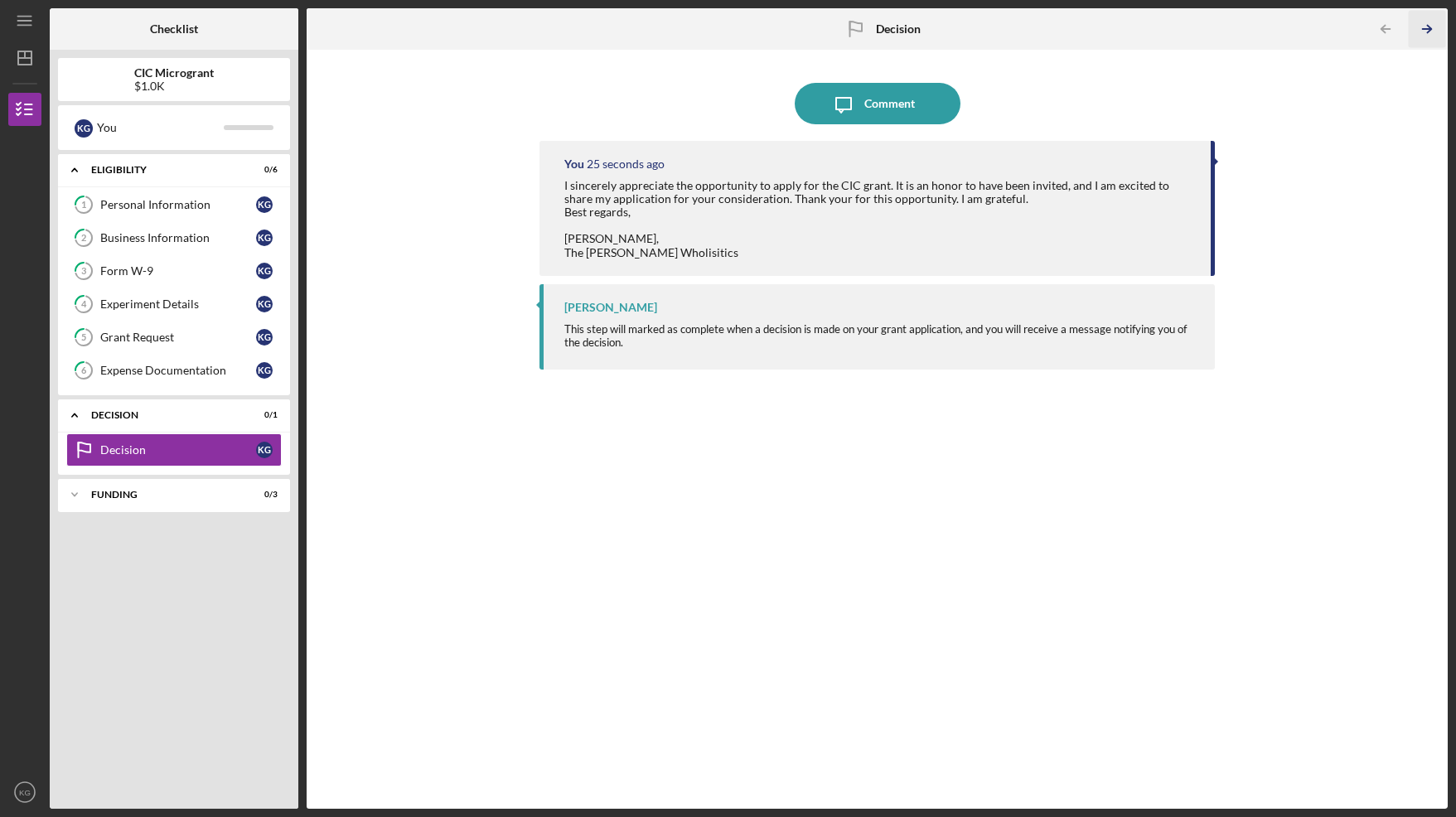
click at [1424, 27] on icon "Icon/Table Pagination Arrow" at bounding box center [1427, 30] width 38 height 38
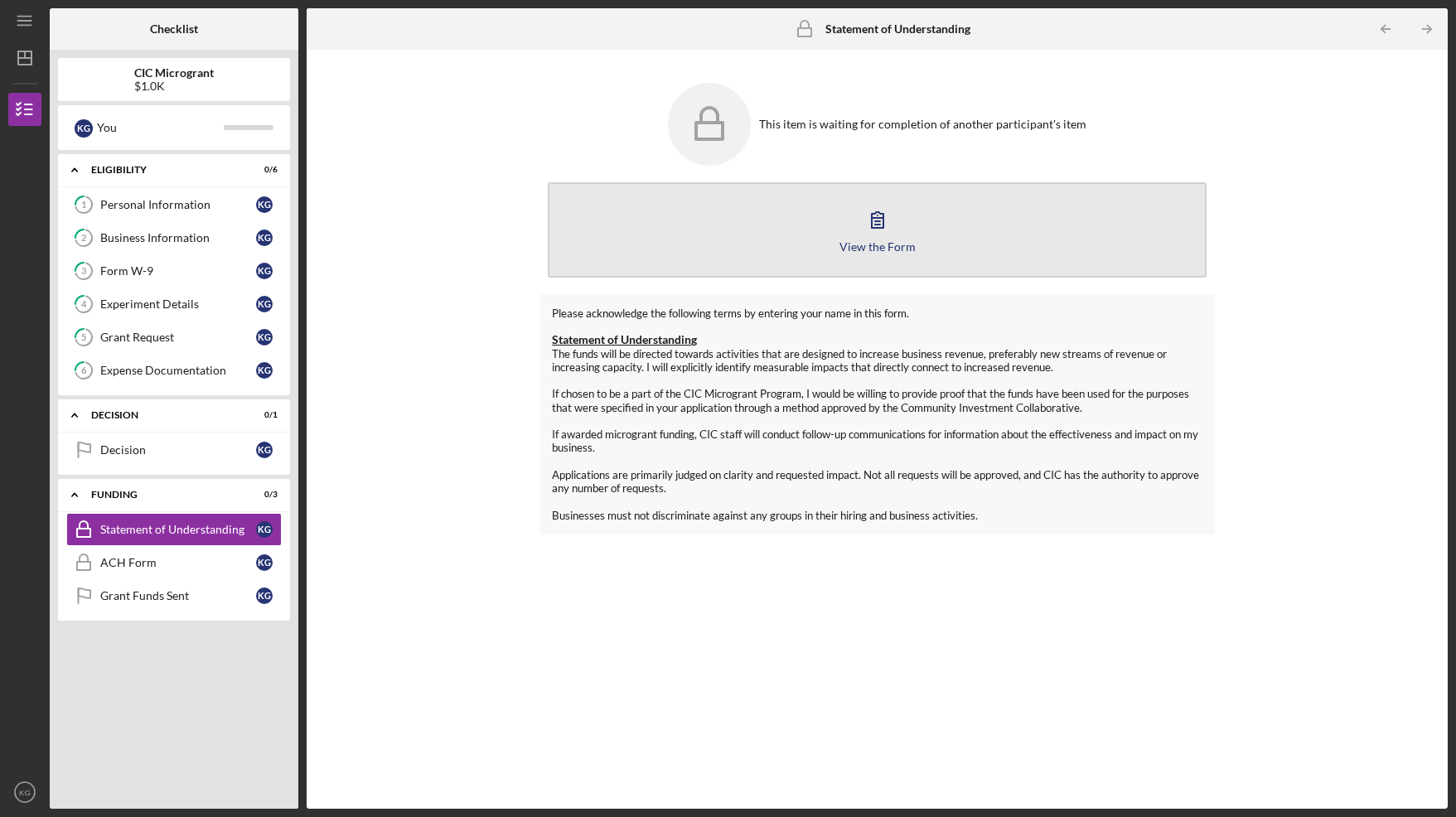
click at [884, 233] on icon "button" at bounding box center [877, 219] width 42 height 42
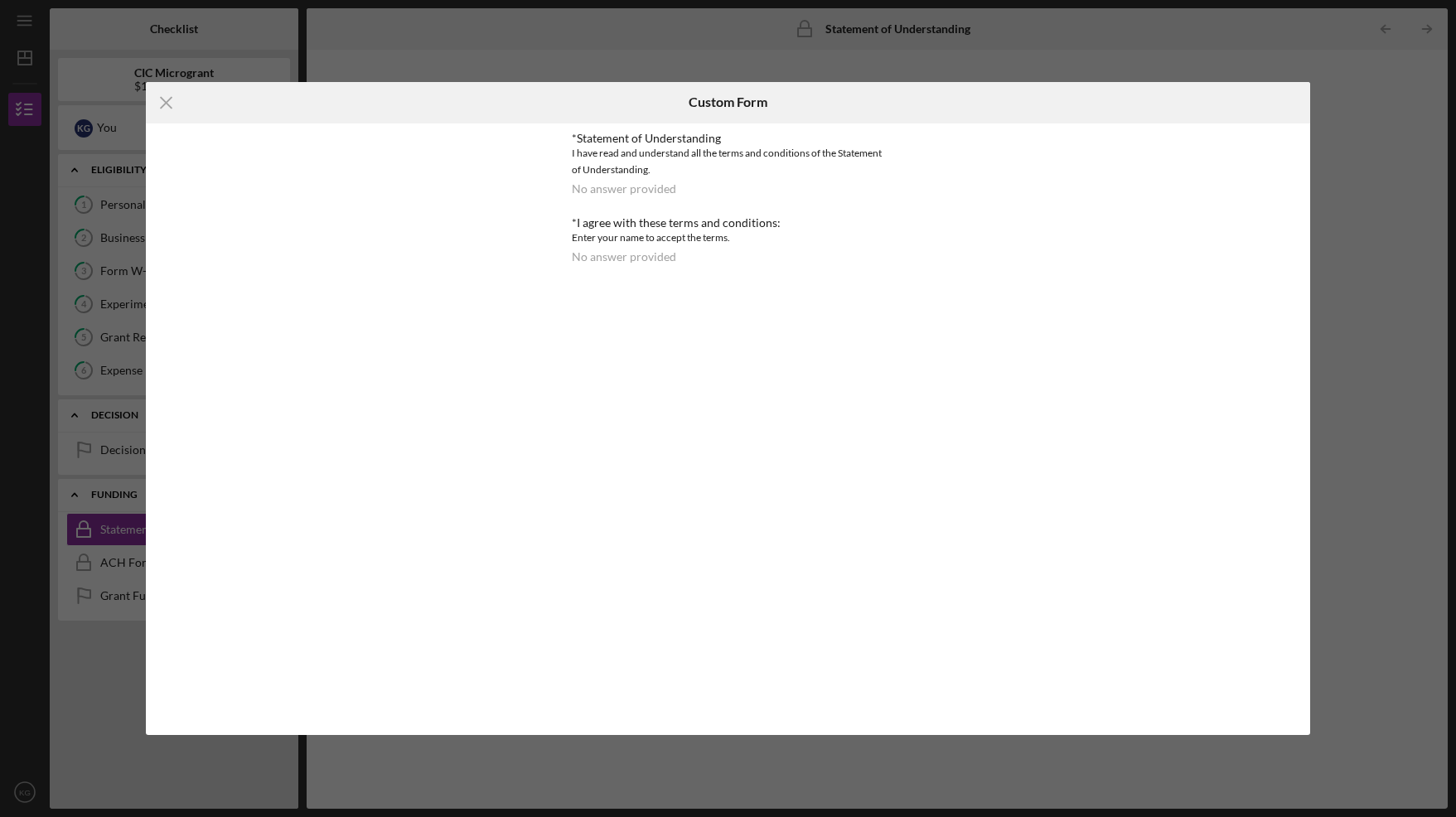
click at [634, 191] on div "No answer provided" at bounding box center [624, 189] width 104 height 14
click at [157, 101] on icon "Icon/Menu Close" at bounding box center [166, 102] width 42 height 42
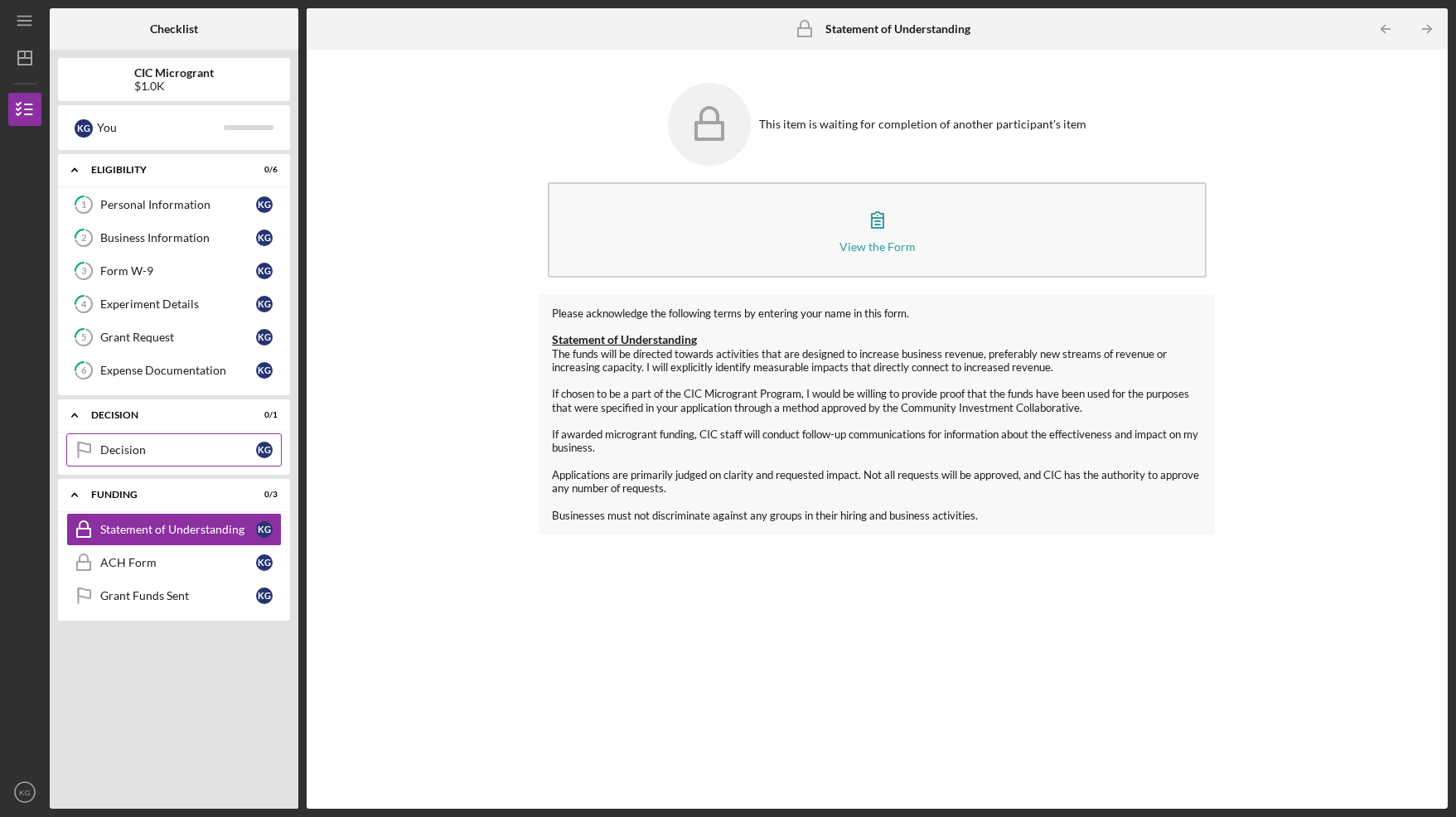
click at [230, 454] on div "Decision" at bounding box center [178, 450] width 156 height 14
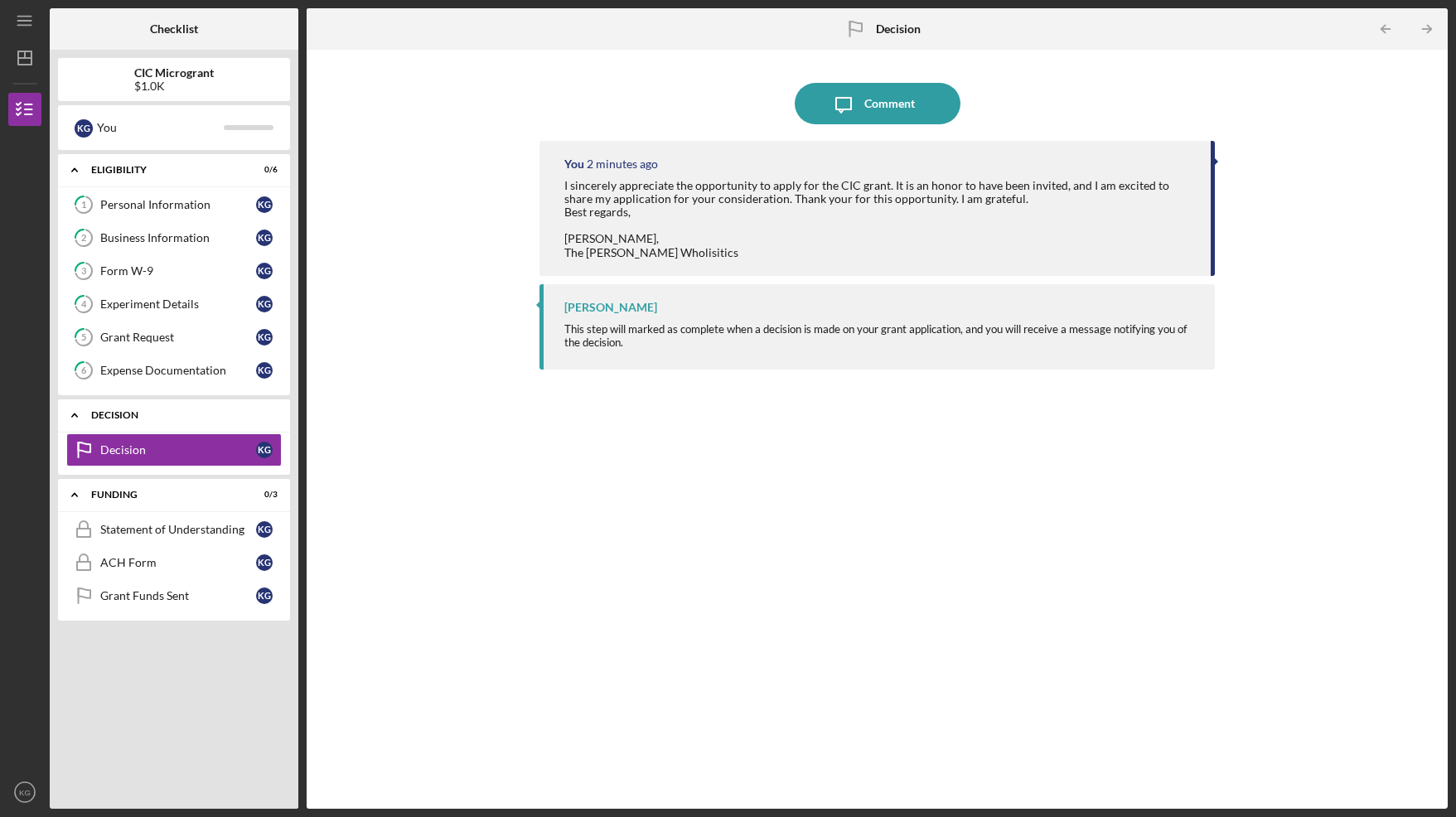
click at [221, 420] on div "Icon/Expander Decision 0 / 1" at bounding box center [174, 415] width 232 height 34
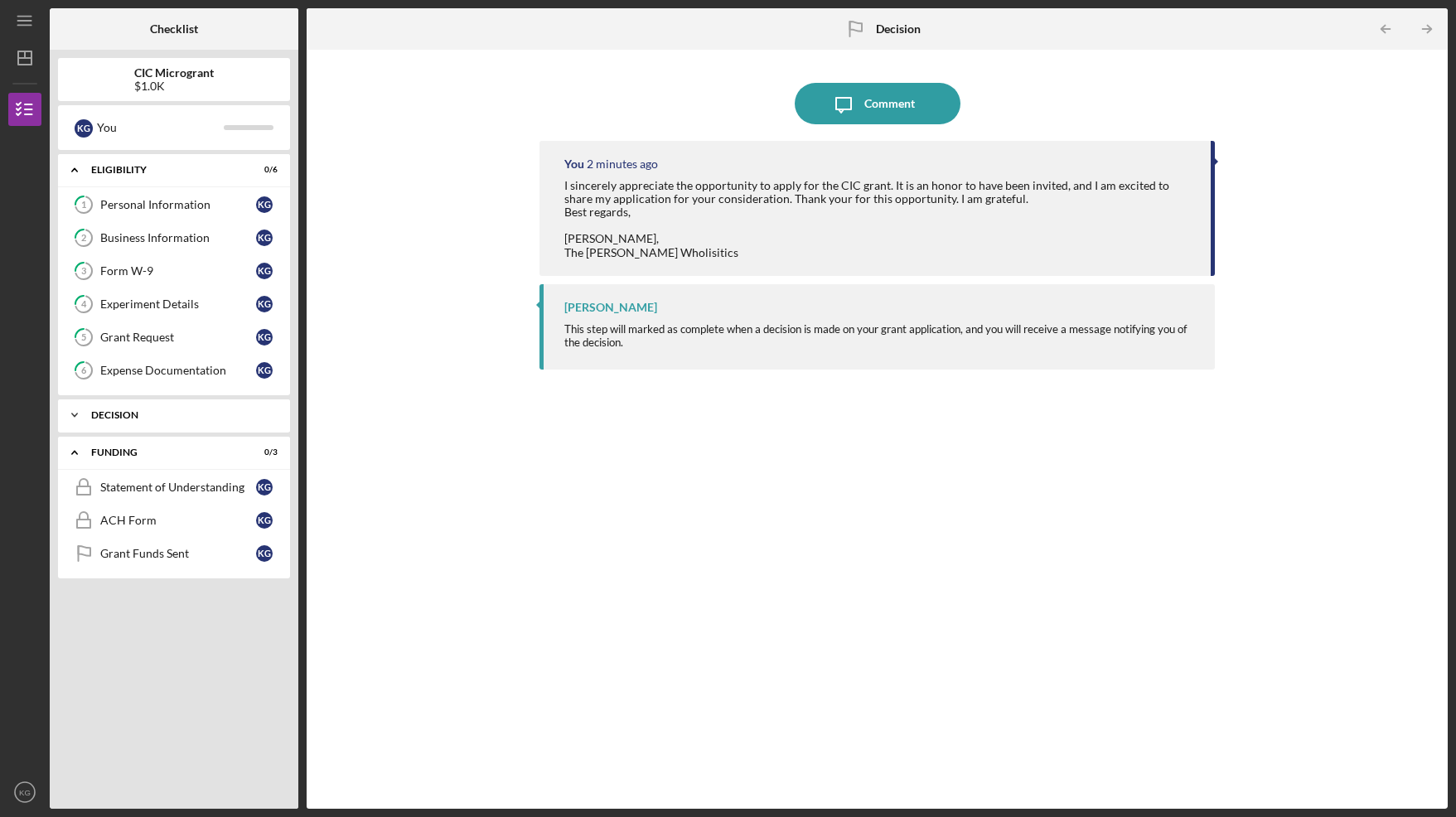
click at [142, 429] on div "Icon/Expander Decision 0 / 1" at bounding box center [174, 414] width 232 height 33
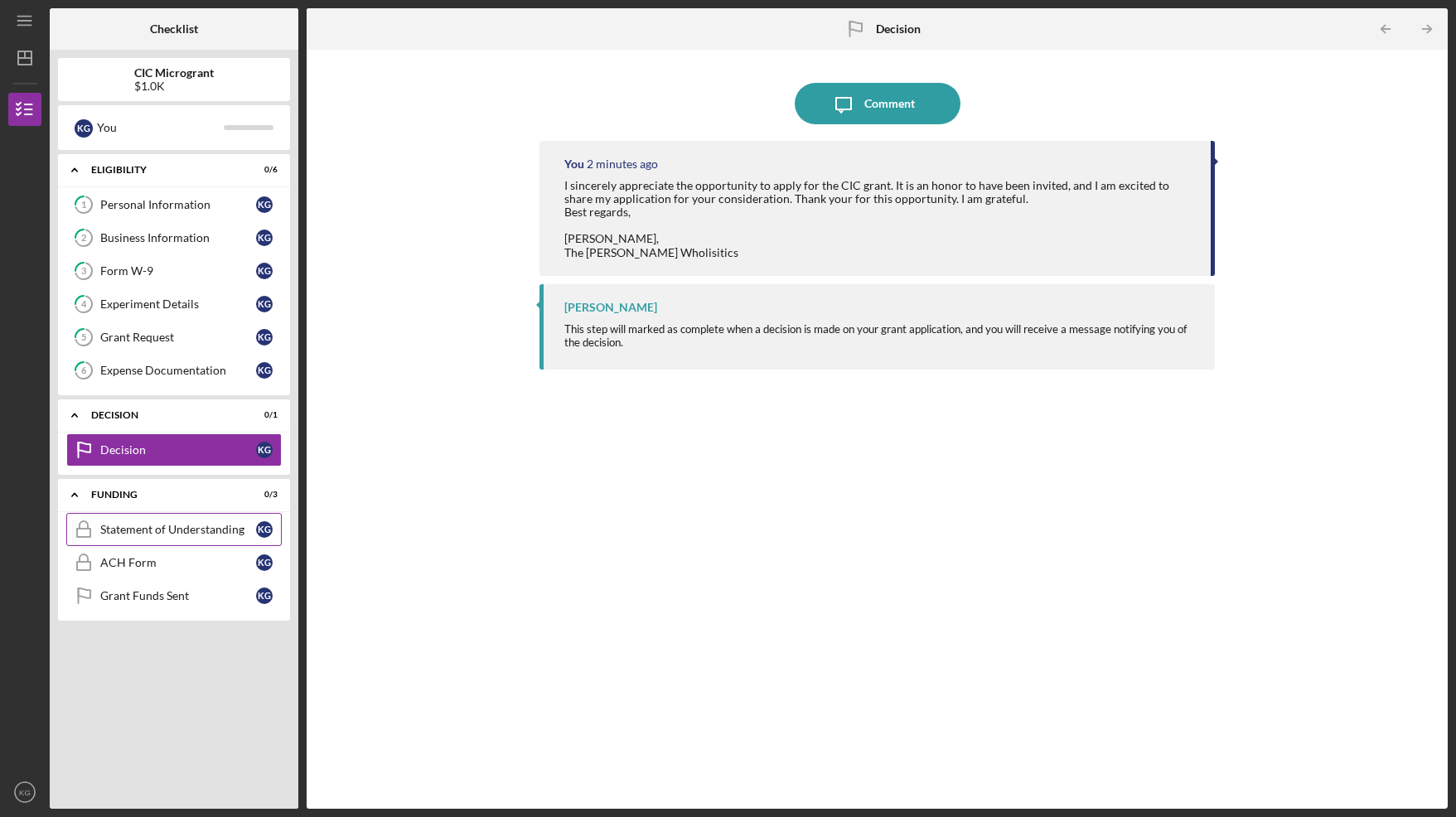
click at [165, 523] on div "Statement of Understanding" at bounding box center [178, 530] width 156 height 14
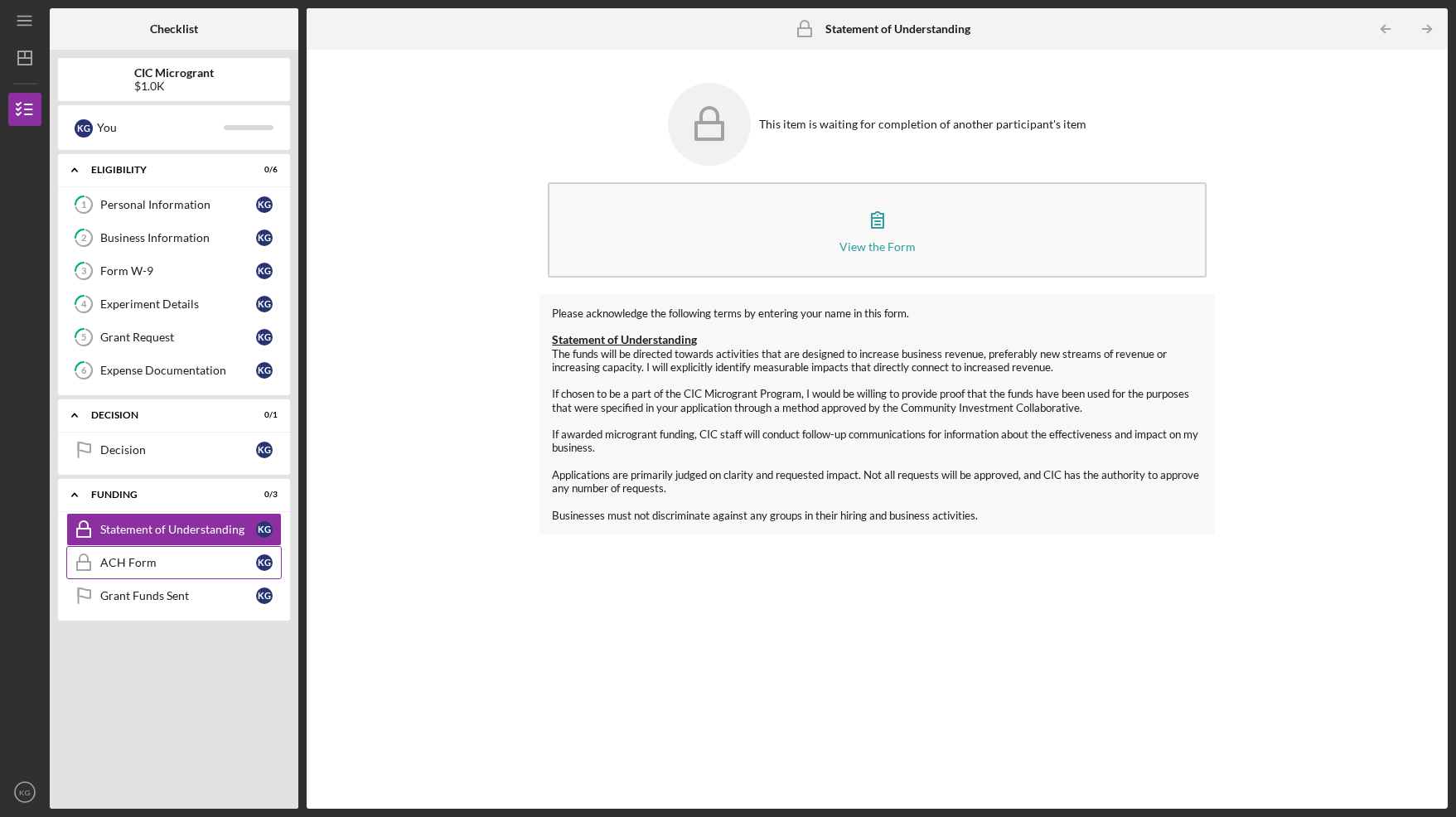
click at [148, 564] on div "ACH Form" at bounding box center [178, 563] width 156 height 14
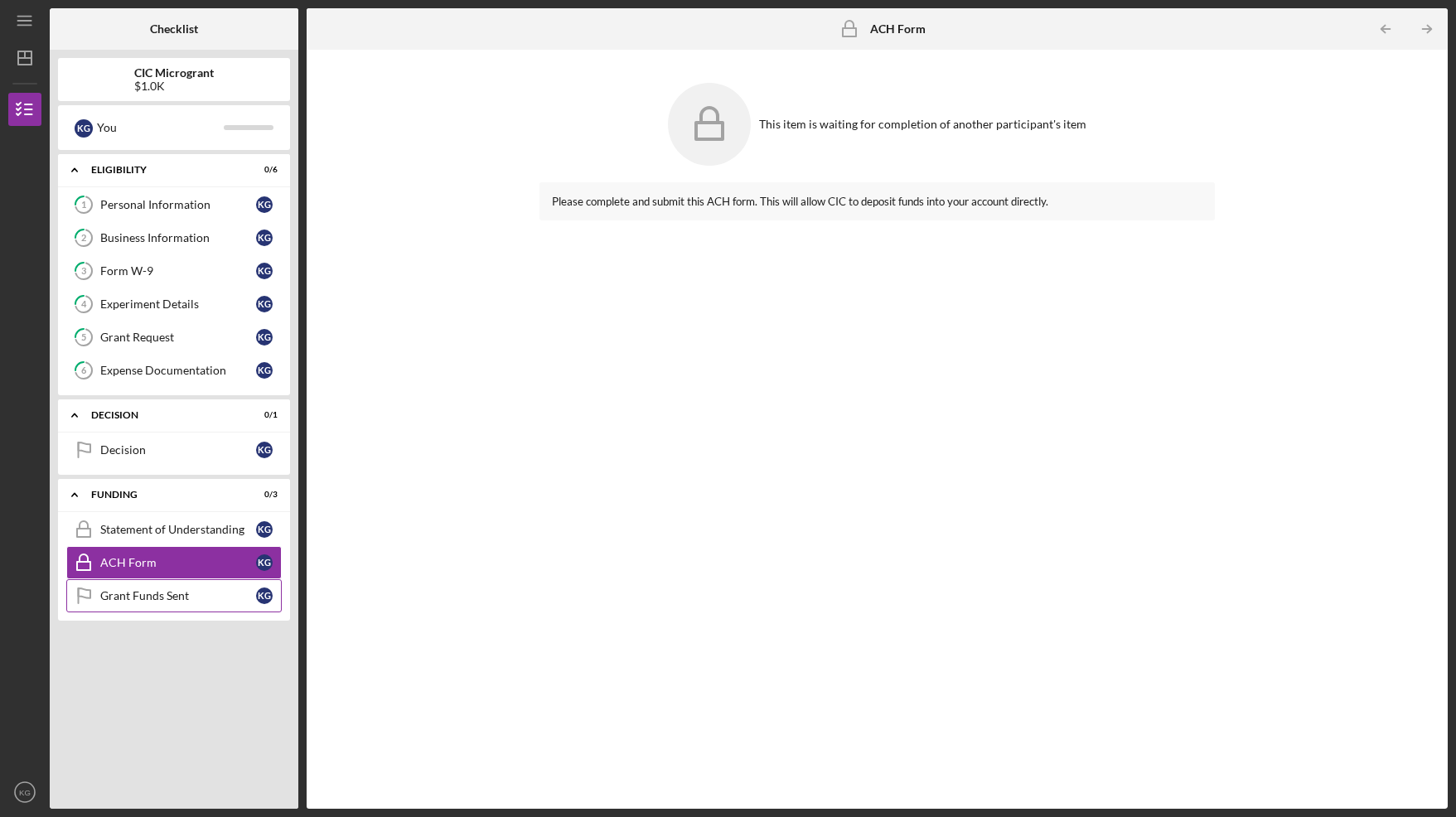
click at [151, 593] on div "Grant Funds Sent" at bounding box center [178, 596] width 156 height 14
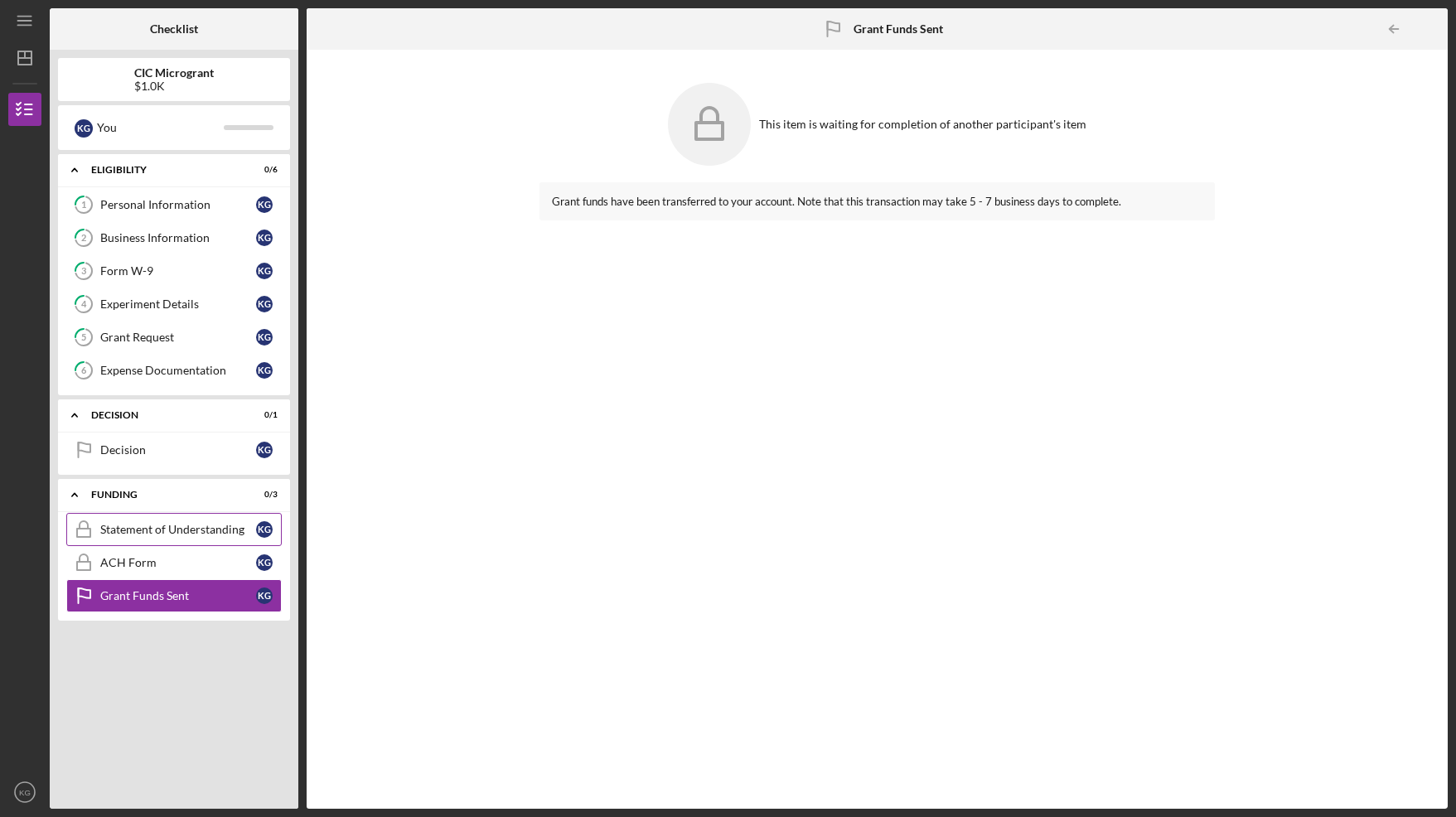
click at [142, 528] on div "Statement of Understanding" at bounding box center [178, 530] width 156 height 14
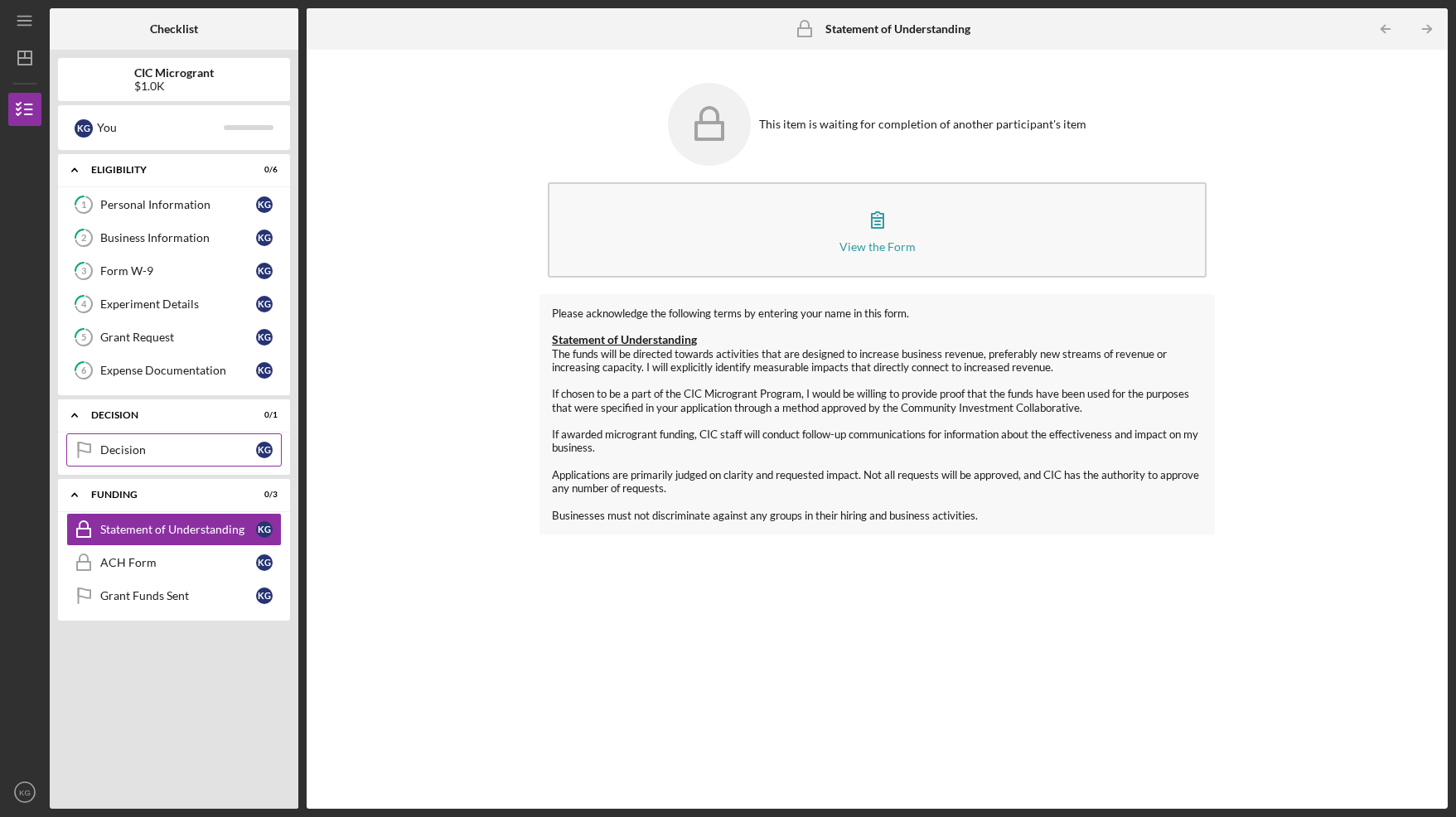
click at [148, 457] on link "Decision Decision K G" at bounding box center [174, 449] width 216 height 33
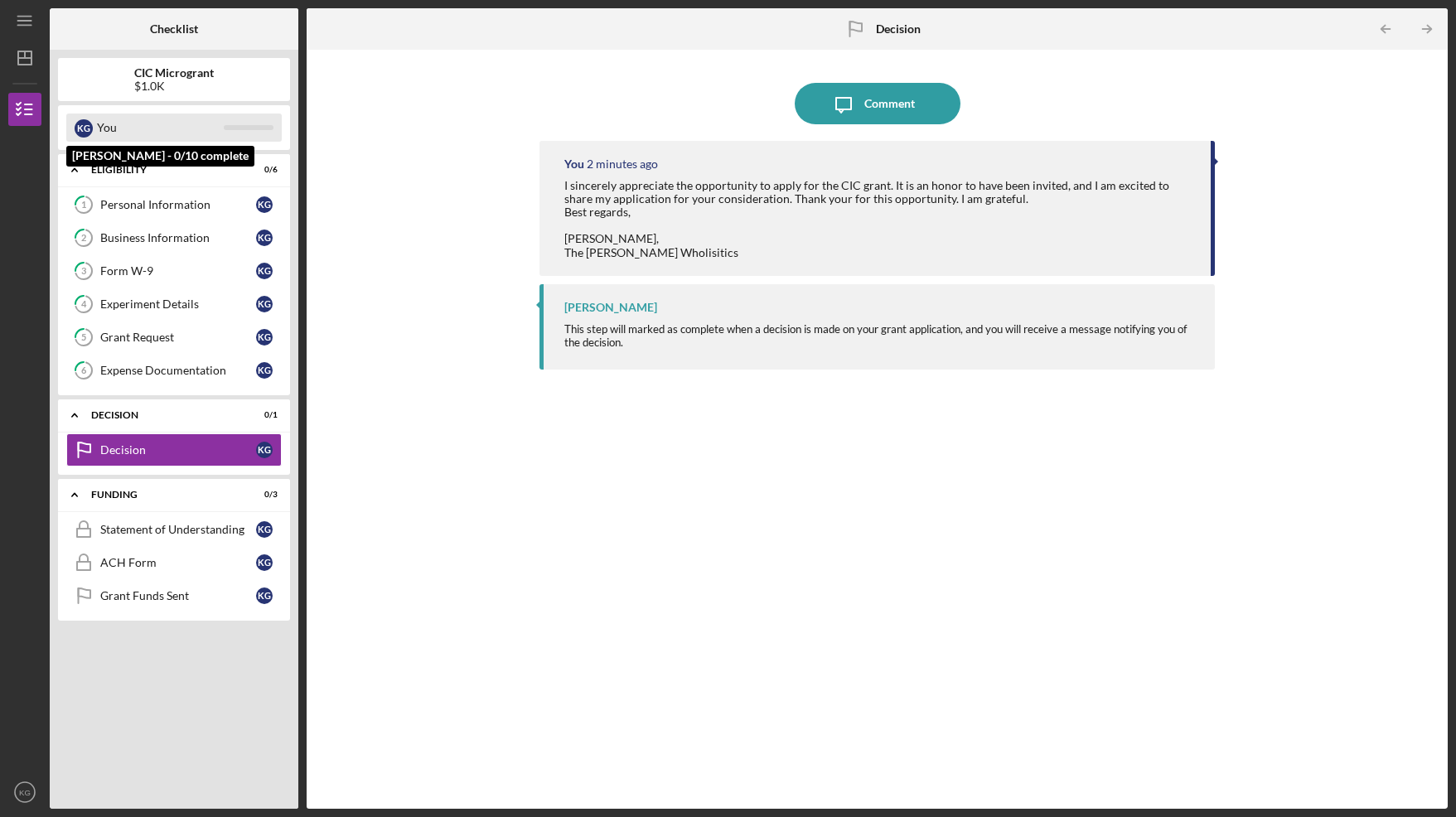
click at [87, 130] on div "K G" at bounding box center [83, 128] width 18 height 18
click at [108, 130] on div "You" at bounding box center [160, 127] width 127 height 28
click at [256, 125] on div at bounding box center [248, 128] width 49 height 5
click at [21, 30] on icon "Icon/Menu" at bounding box center [26, 21] width 38 height 38
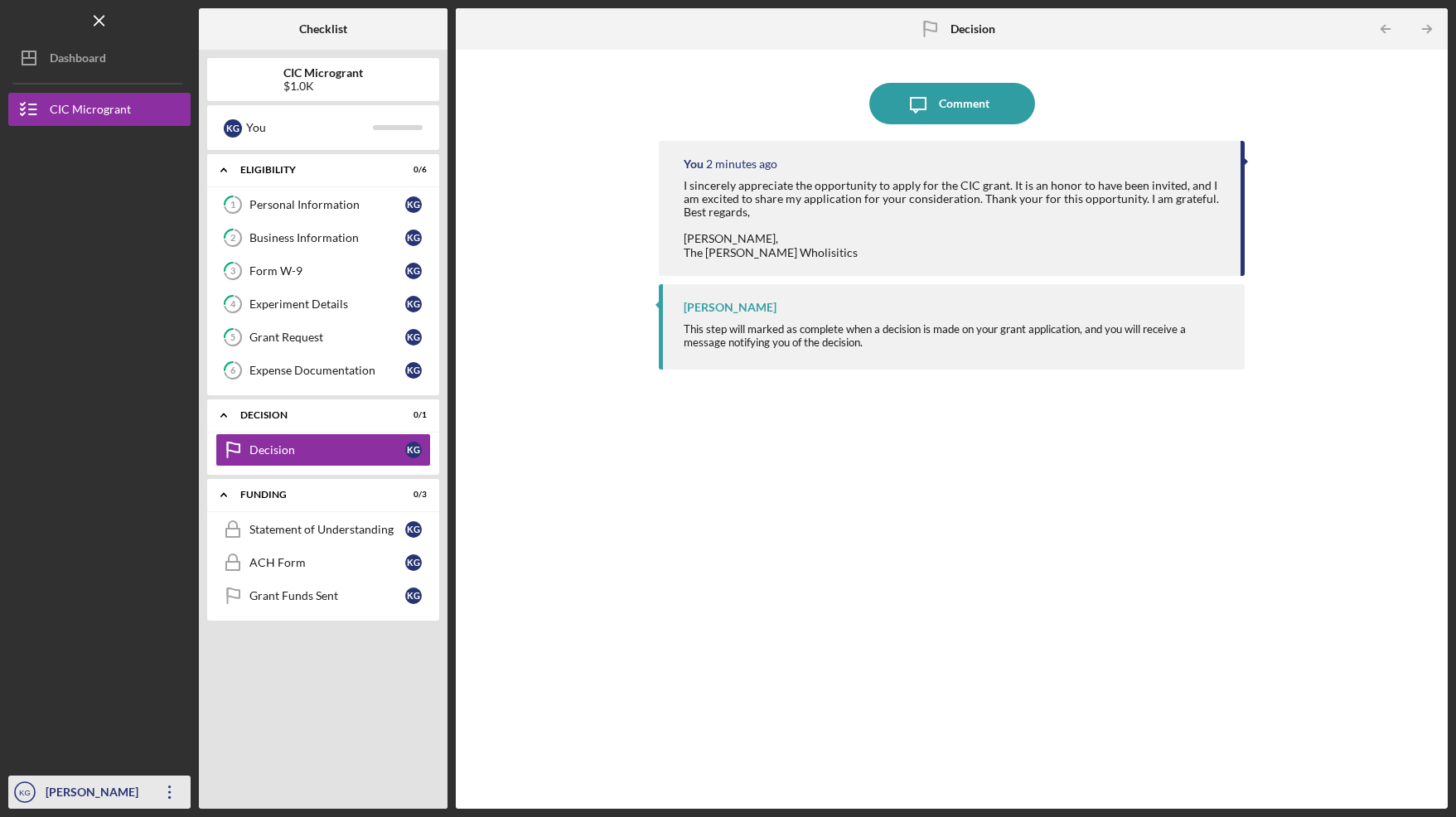
click at [170, 795] on icon "Icon/Overflow" at bounding box center [170, 791] width 42 height 42
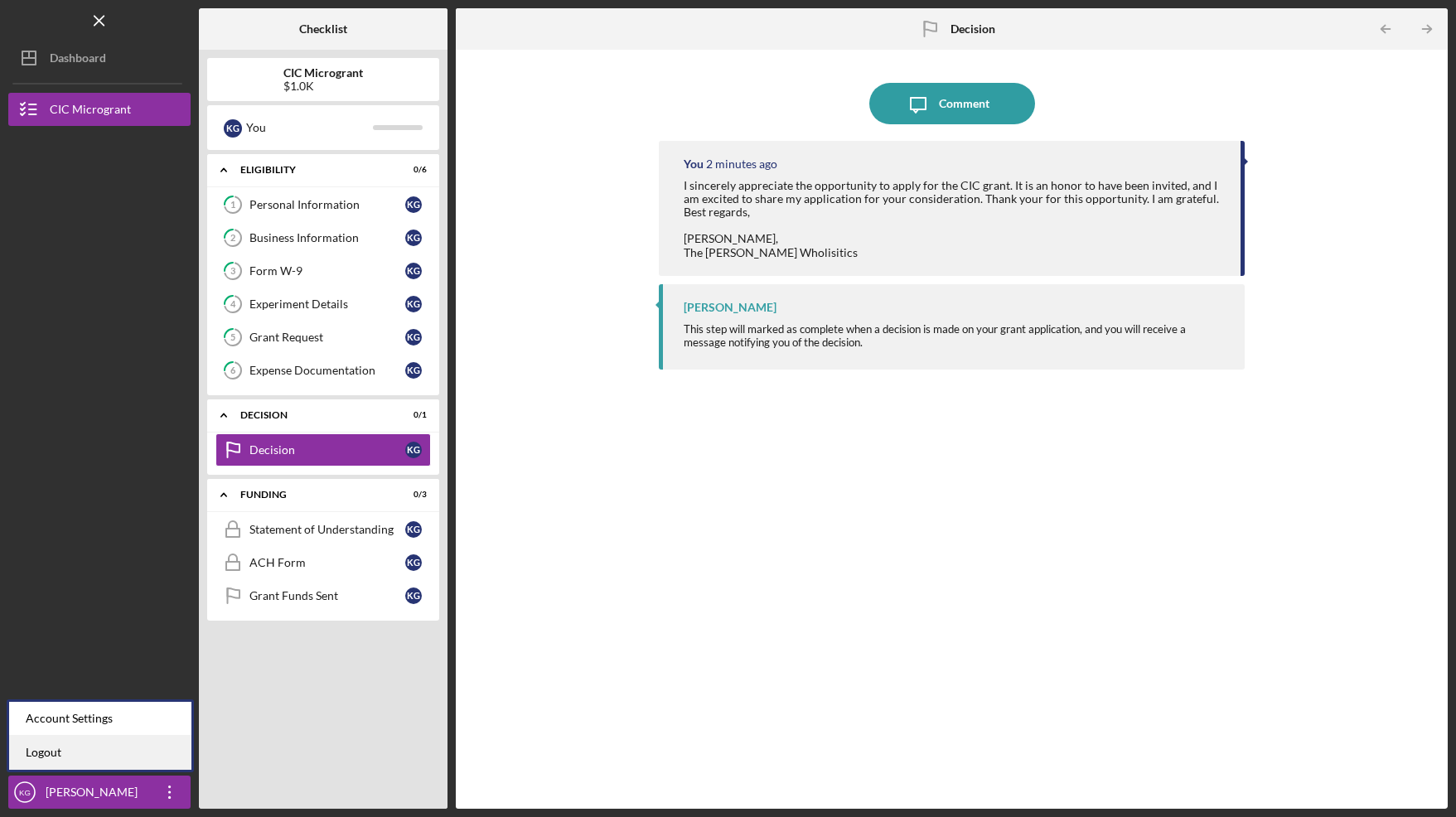
click at [133, 760] on link "Logout" at bounding box center [101, 753] width 183 height 34
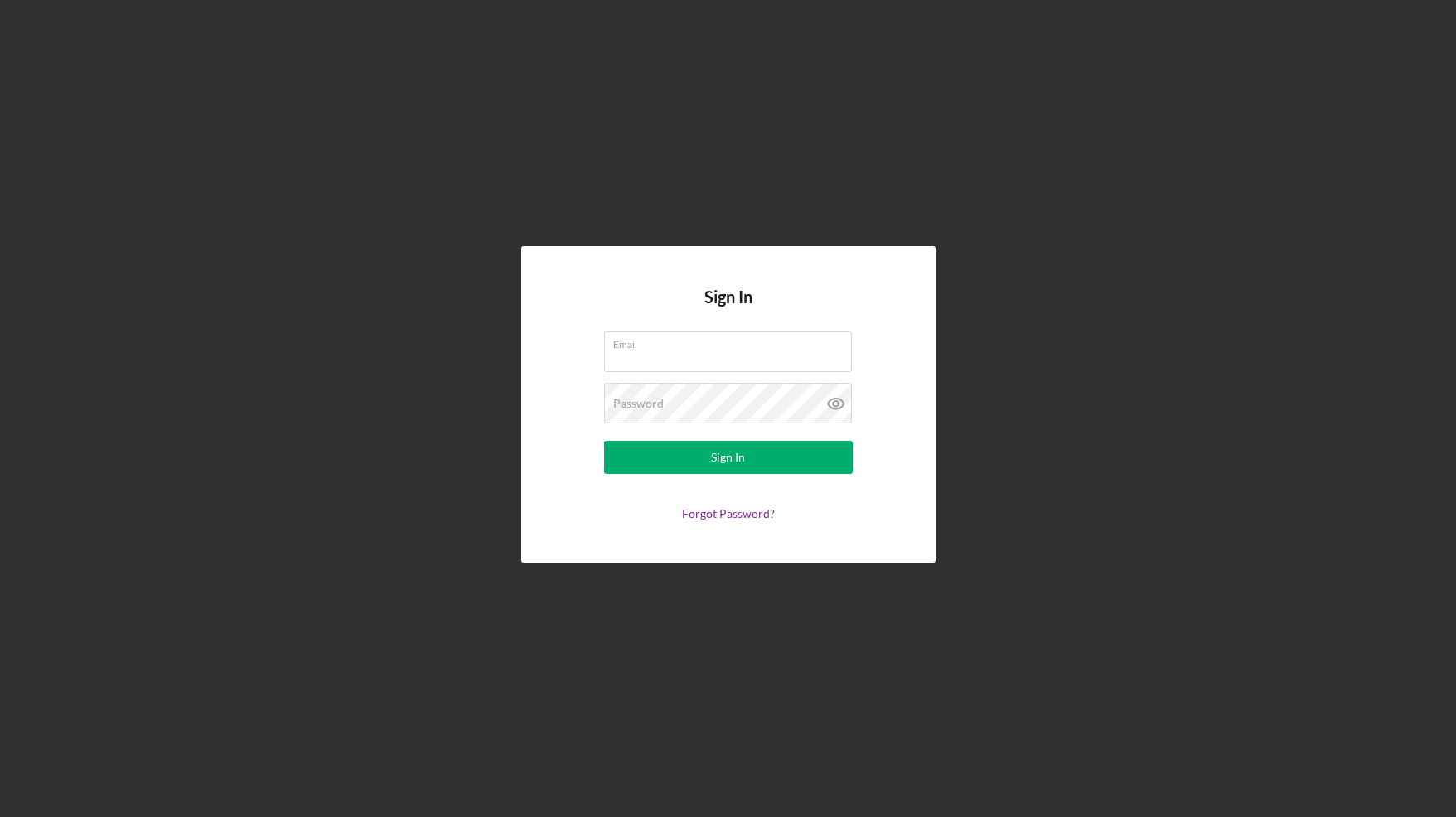
type input "[PERSON_NAME][EMAIL_ADDRESS][DOMAIN_NAME]"
click at [723, 456] on div "Sign In" at bounding box center [728, 457] width 34 height 33
